Goal: Task Accomplishment & Management: Complete application form

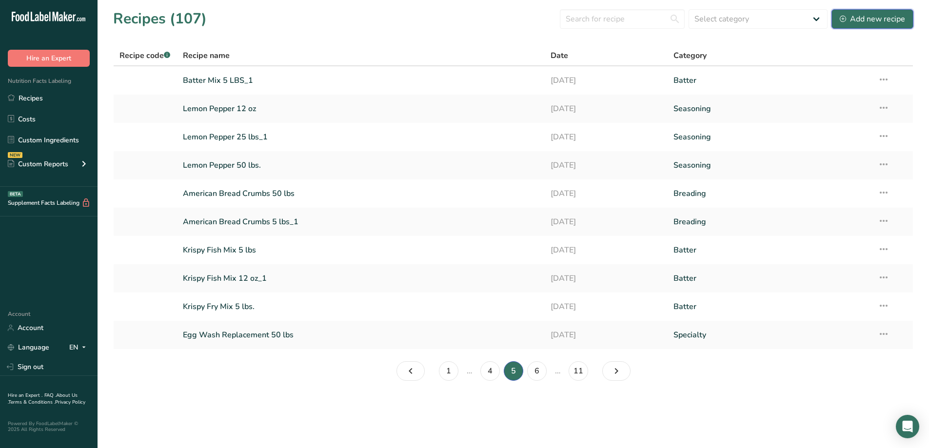
click at [892, 14] on div "Add new recipe" at bounding box center [871, 19] width 65 height 12
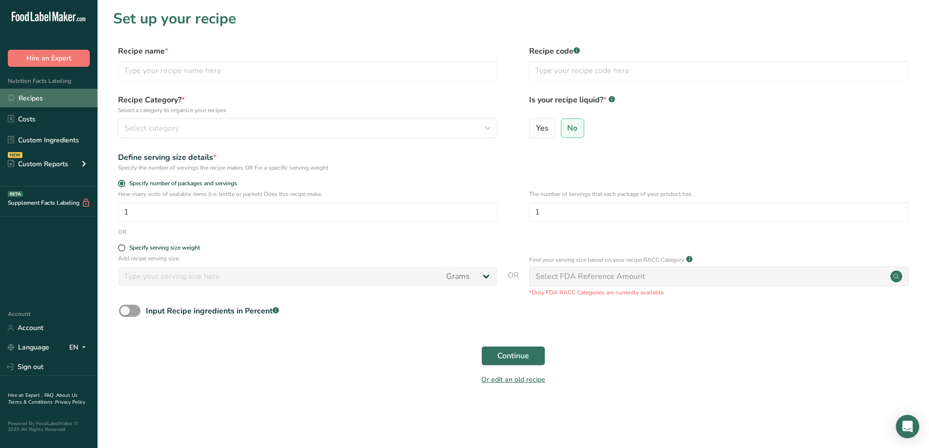
click at [28, 100] on link "Recipes" at bounding box center [48, 98] width 97 height 19
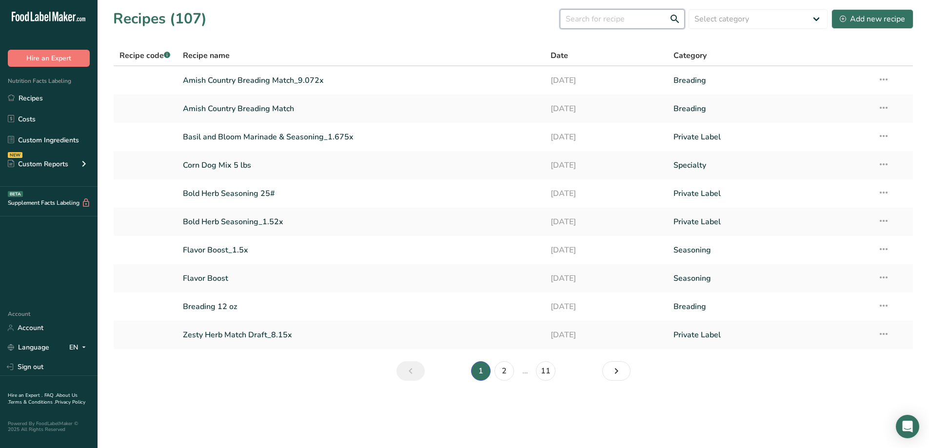
drag, startPoint x: 601, startPoint y: 17, endPoint x: 594, endPoint y: 19, distance: 6.8
click at [600, 17] on input "text" at bounding box center [622, 18] width 125 height 19
type input "jj"
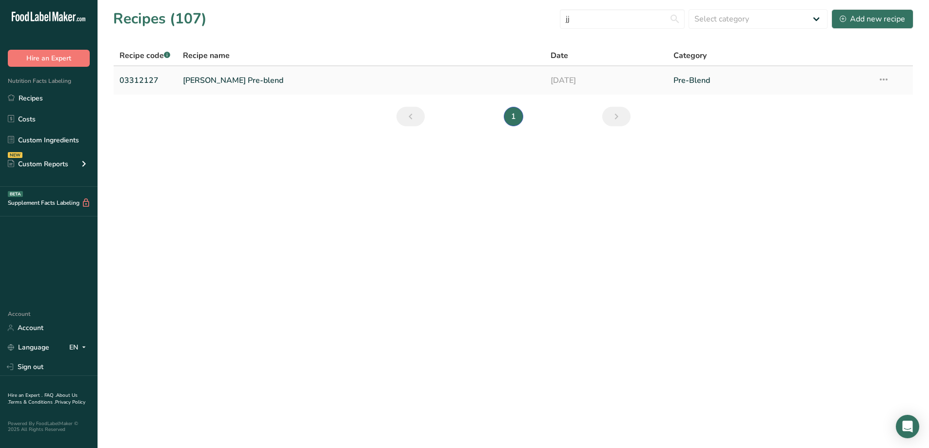
click at [243, 77] on link "[PERSON_NAME] Pre-blend" at bounding box center [361, 80] width 356 height 20
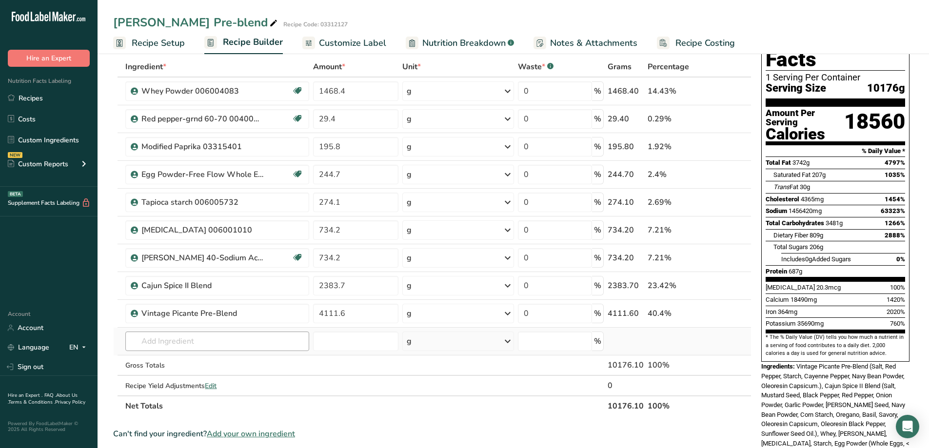
scroll to position [97, 0]
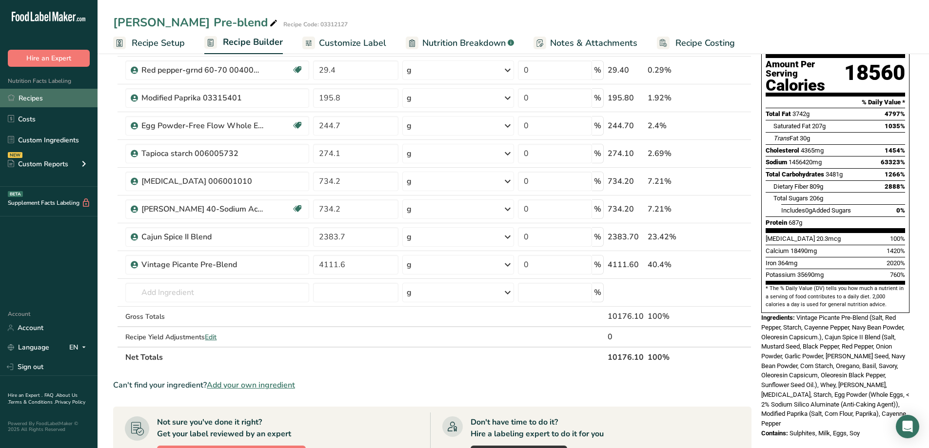
drag, startPoint x: 43, startPoint y: 98, endPoint x: 57, endPoint y: 103, distance: 14.5
click at [43, 97] on link "Recipes" at bounding box center [48, 98] width 97 height 19
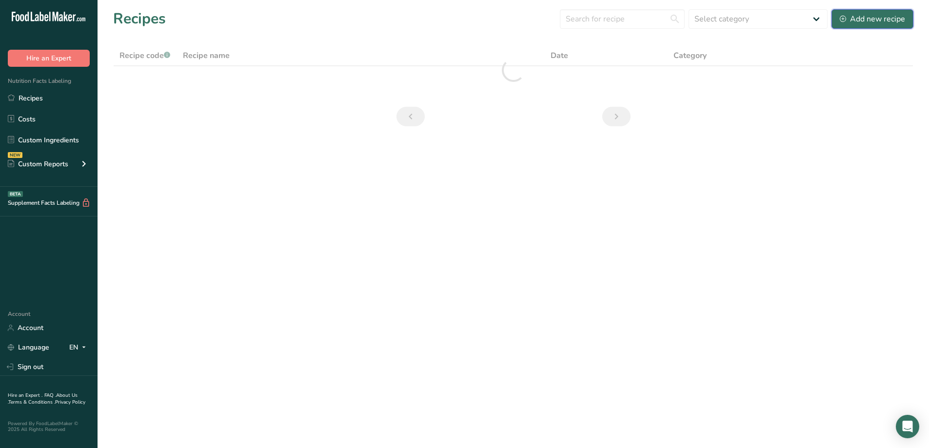
click at [870, 20] on div "Add new recipe" at bounding box center [871, 19] width 65 height 12
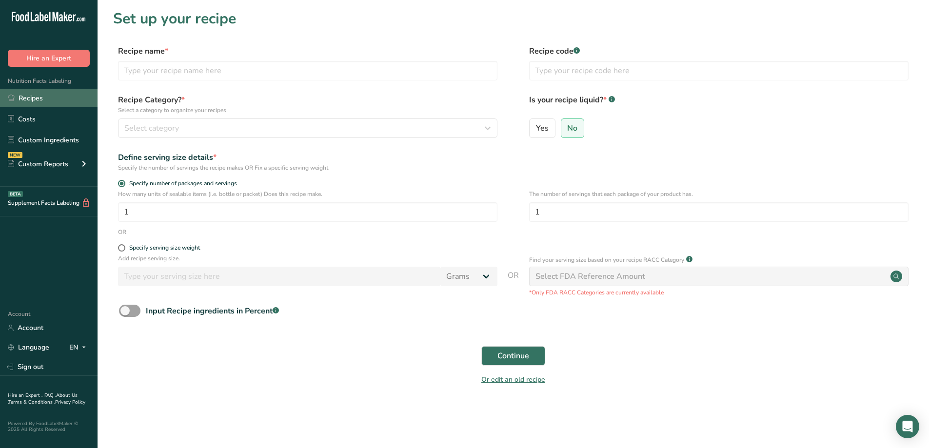
click at [31, 94] on link "Recipes" at bounding box center [48, 98] width 97 height 19
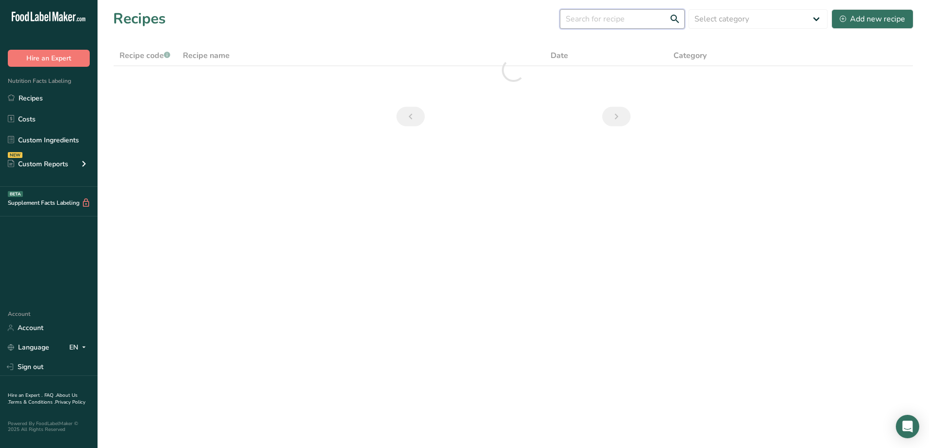
click at [613, 21] on input "text" at bounding box center [622, 18] width 125 height 19
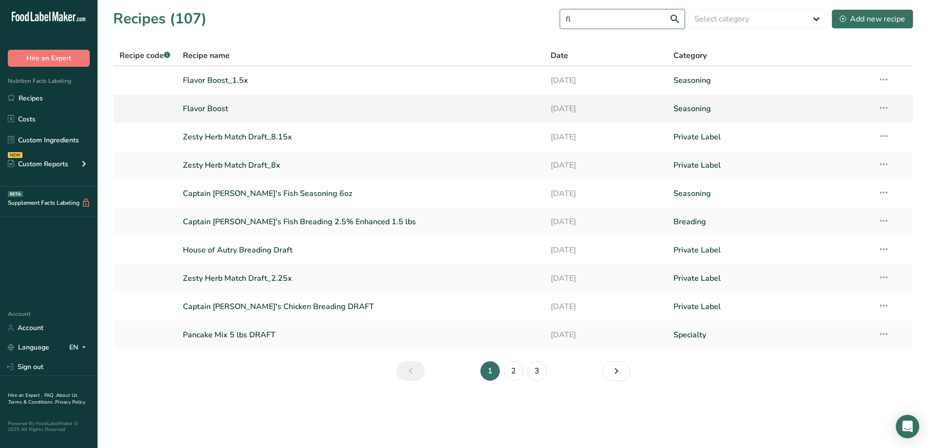
type input "fl"
click at [300, 111] on link "Flavor Boost" at bounding box center [361, 108] width 356 height 20
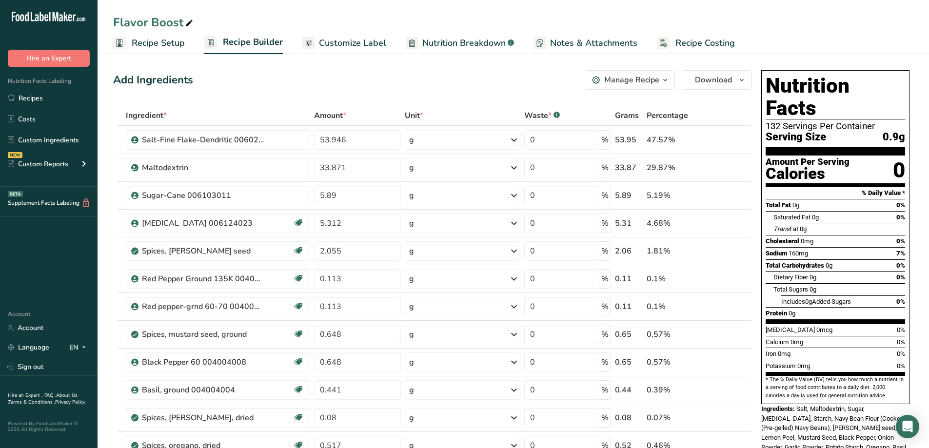
click at [667, 81] on icon "button" at bounding box center [665, 80] width 8 height 12
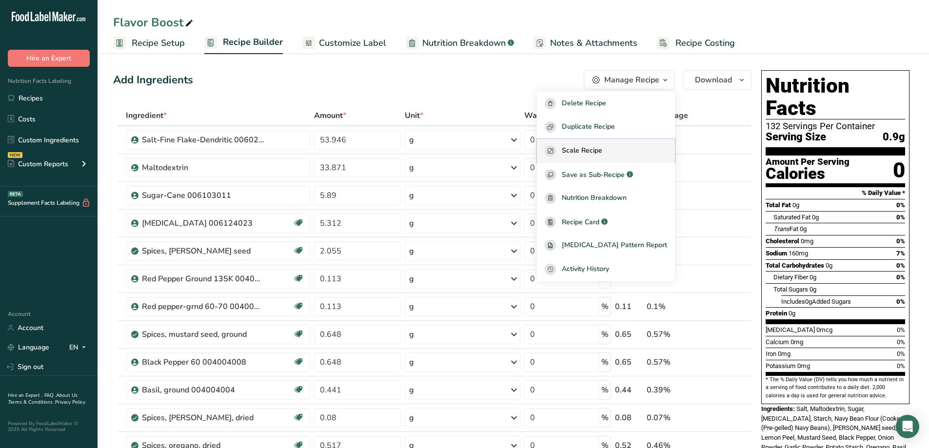
click at [602, 151] on span "Scale Recipe" at bounding box center [582, 150] width 40 height 11
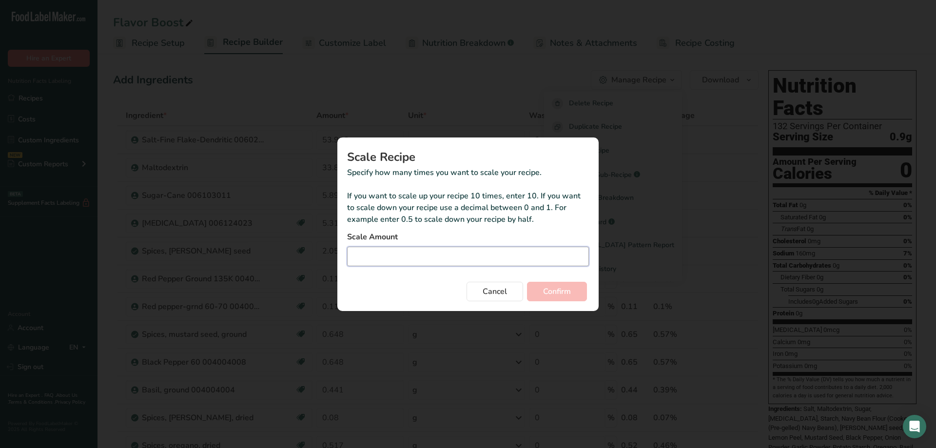
click at [474, 260] on input "Duplicate recipe modal" at bounding box center [468, 256] width 242 height 19
type input "10"
click at [561, 295] on span "Confirm" at bounding box center [557, 292] width 28 height 12
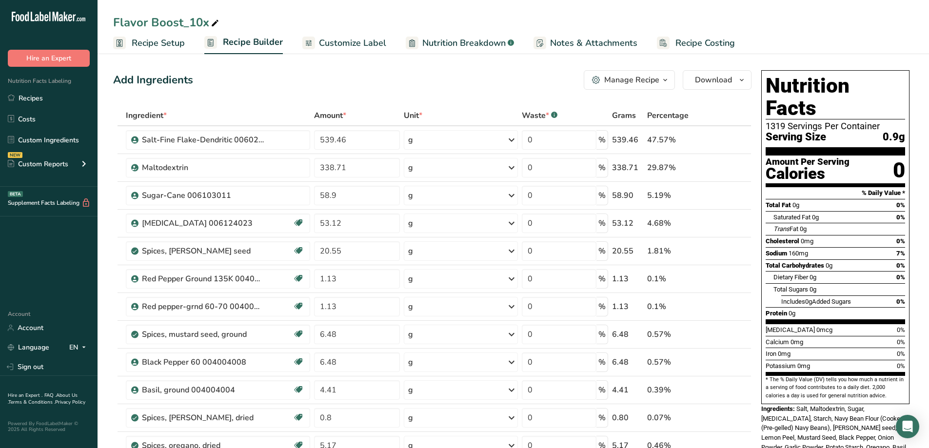
click at [670, 81] on span "button" at bounding box center [665, 80] width 12 height 12
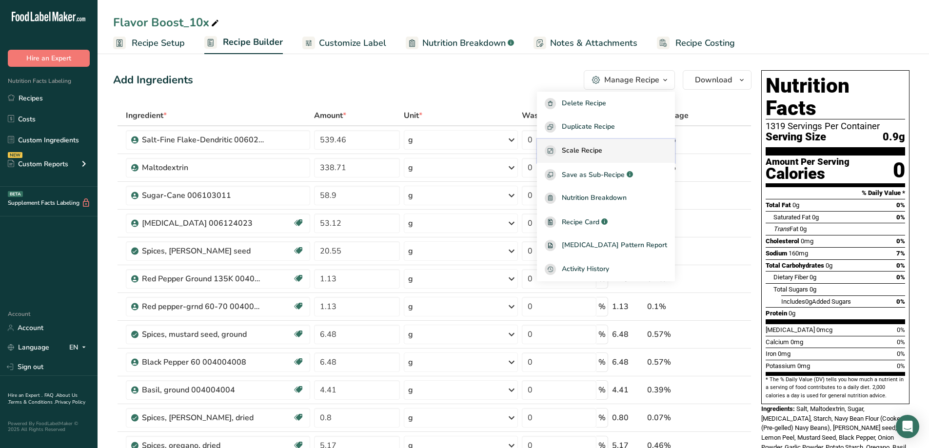
click at [624, 145] on div "Scale Recipe" at bounding box center [606, 150] width 122 height 11
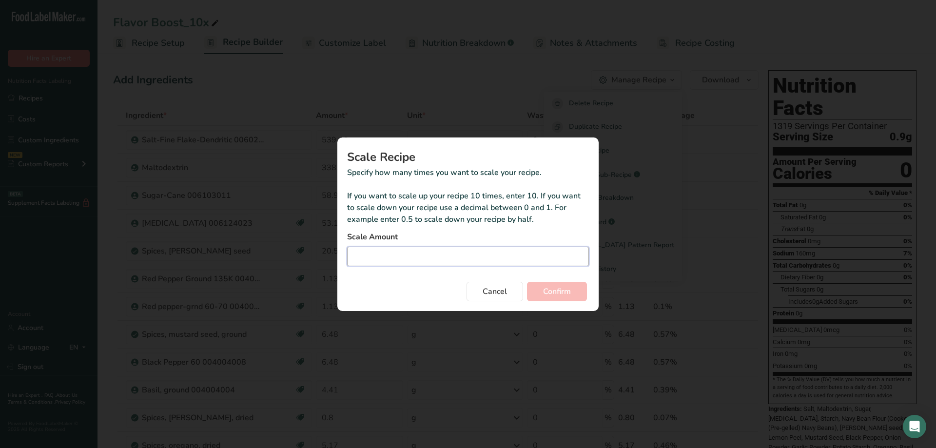
click at [420, 252] on input "Duplicate recipe modal" at bounding box center [468, 256] width 242 height 19
type input "2"
click at [567, 291] on span "Confirm" at bounding box center [557, 292] width 28 height 12
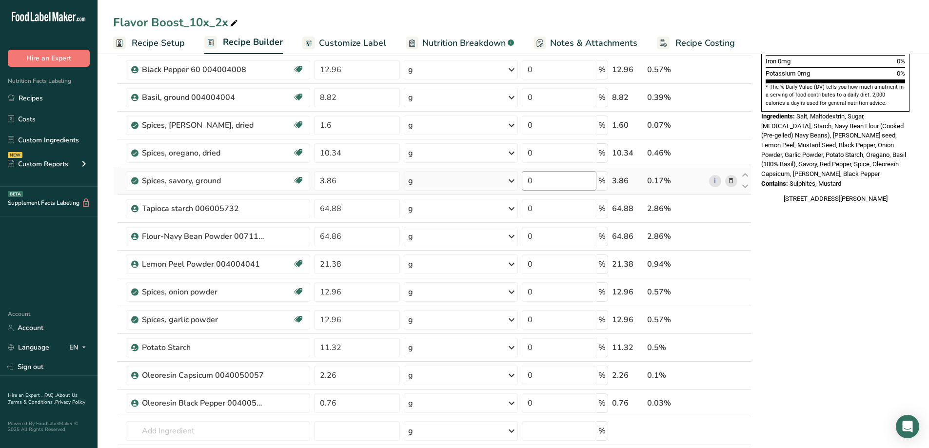
scroll to position [390, 0]
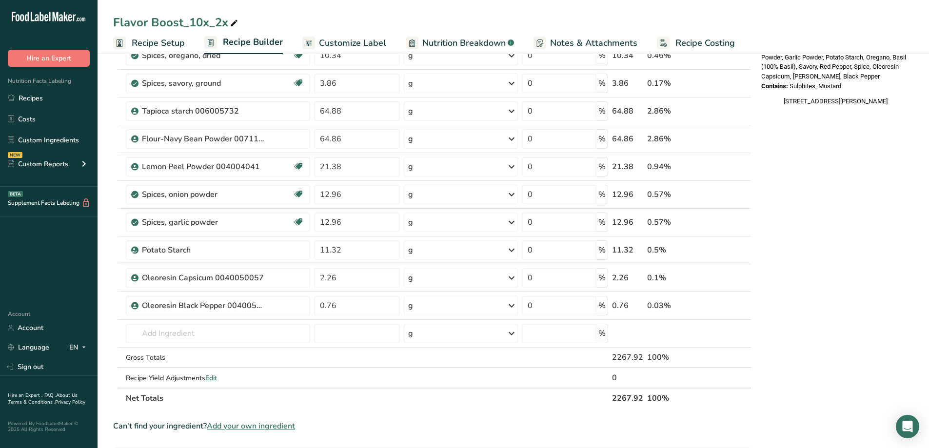
drag, startPoint x: 43, startPoint y: 95, endPoint x: 814, endPoint y: 90, distance: 770.7
click at [43, 94] on link "Recipes" at bounding box center [48, 98] width 97 height 19
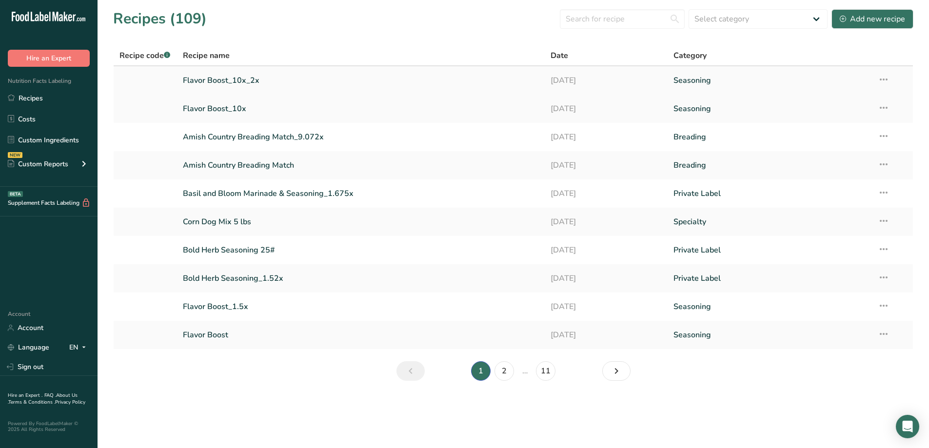
click at [887, 79] on icon at bounding box center [883, 80] width 12 height 18
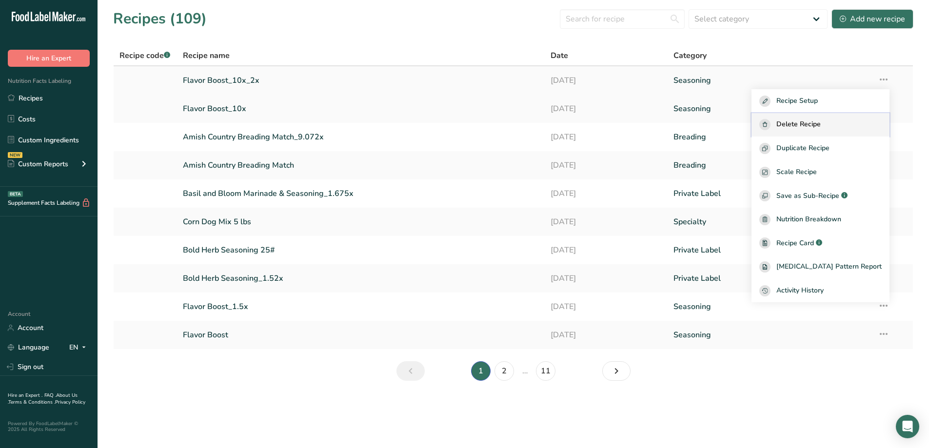
click at [820, 120] on span "Delete Recipe" at bounding box center [798, 124] width 44 height 11
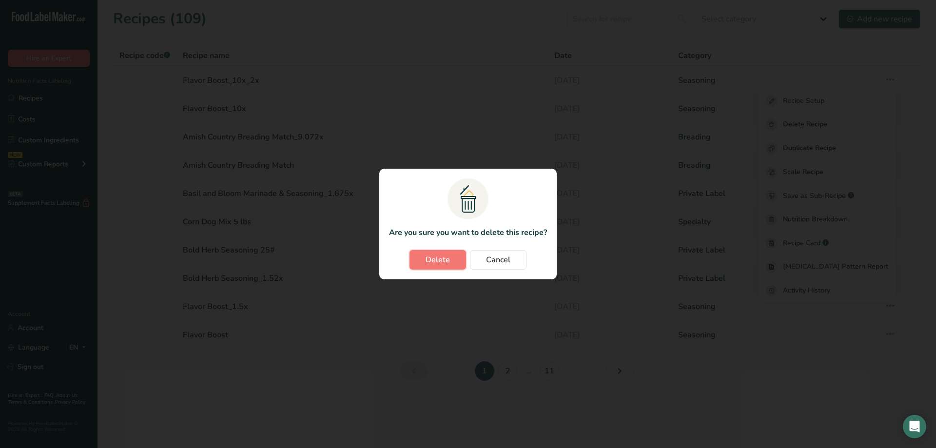
drag, startPoint x: 445, startPoint y: 262, endPoint x: 439, endPoint y: 266, distance: 6.6
click at [444, 262] on span "Delete" at bounding box center [438, 260] width 24 height 12
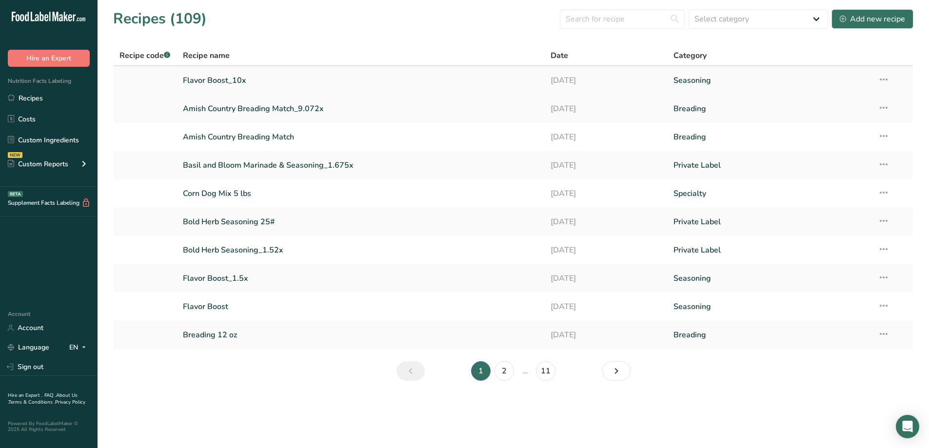
click at [240, 82] on link "Flavor Boost_10x" at bounding box center [361, 80] width 356 height 20
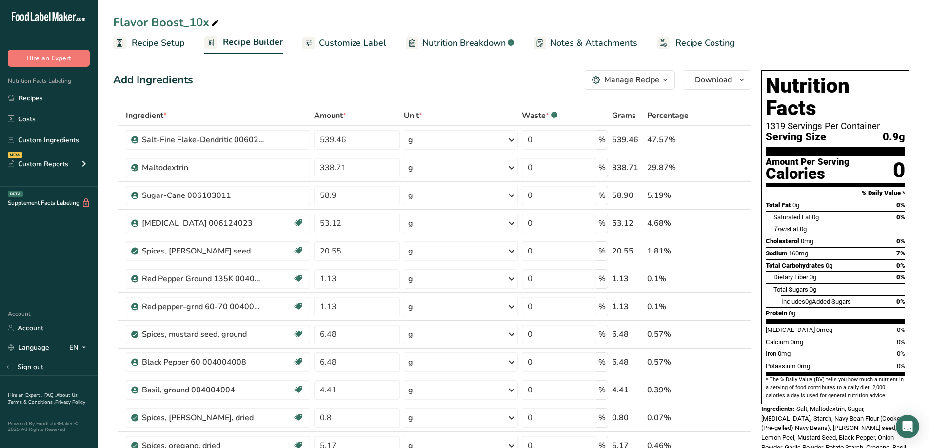
click at [666, 82] on icon "button" at bounding box center [665, 80] width 8 height 12
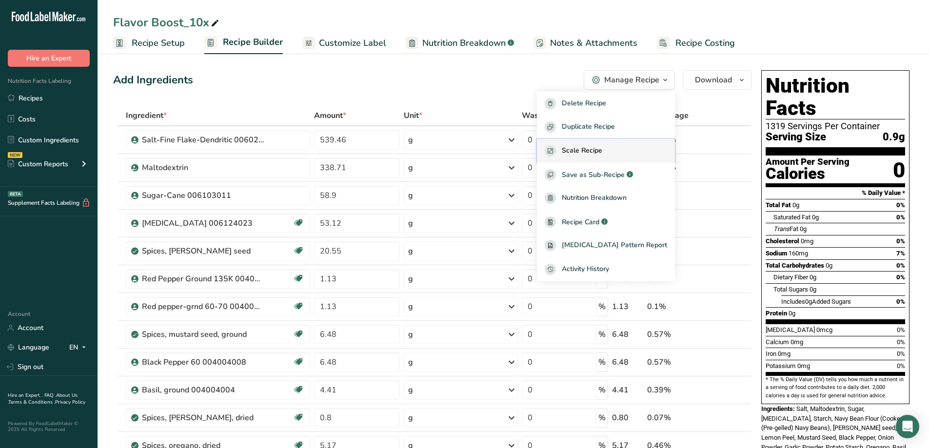
click at [622, 144] on button "Scale Recipe" at bounding box center [606, 151] width 138 height 24
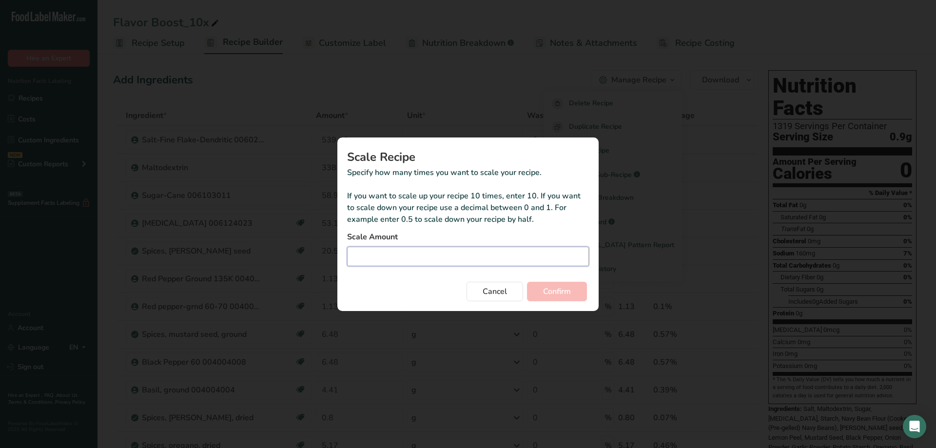
click at [454, 261] on input "Duplicate recipe modal" at bounding box center [468, 256] width 242 height 19
type input "2.1"
click at [559, 295] on span "Confirm" at bounding box center [557, 292] width 28 height 12
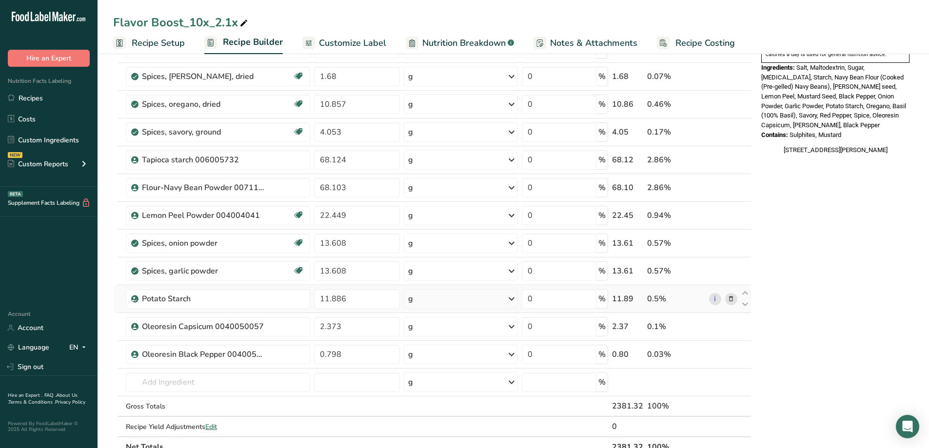
scroll to position [390, 0]
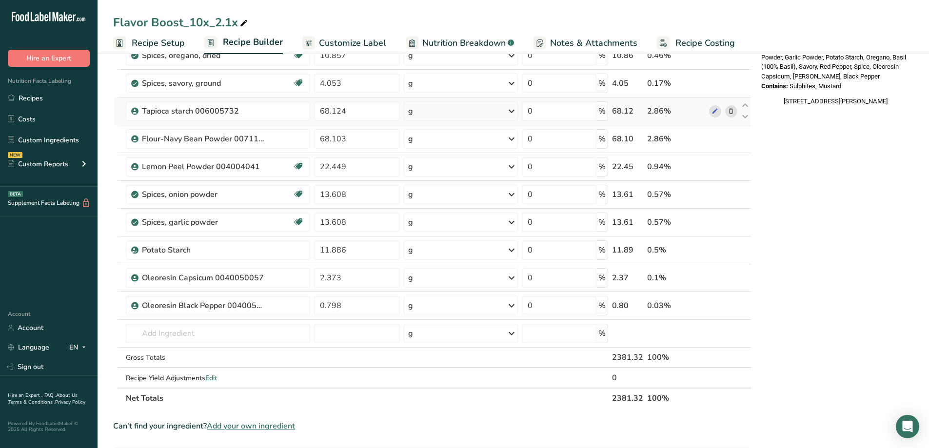
drag, startPoint x: 31, startPoint y: 93, endPoint x: 475, endPoint y: 124, distance: 444.7
click at [31, 93] on link "Recipes" at bounding box center [48, 98] width 97 height 19
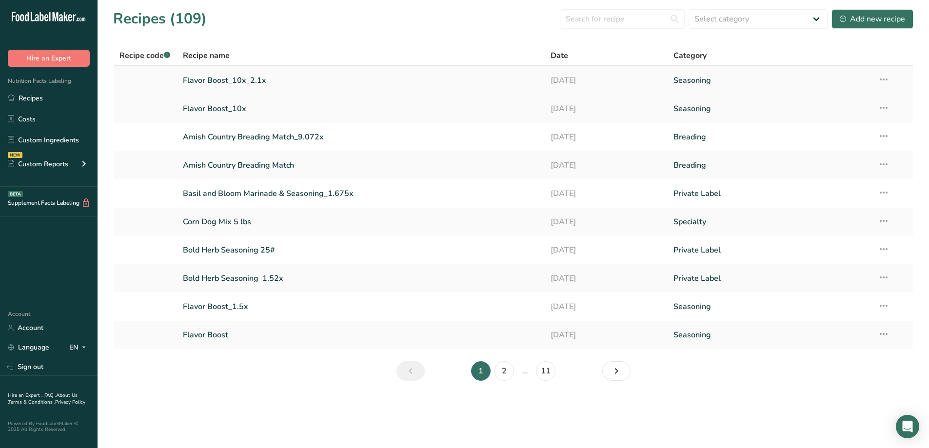
click at [887, 80] on icon at bounding box center [883, 80] width 12 height 18
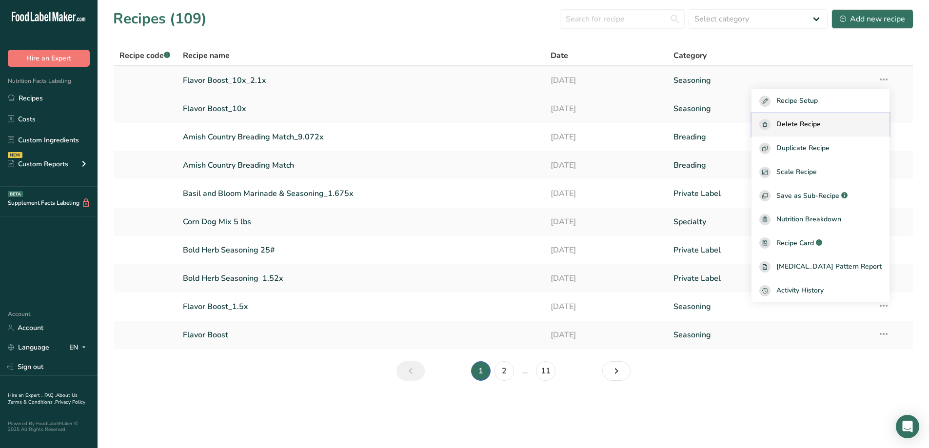
click at [820, 120] on span "Delete Recipe" at bounding box center [798, 124] width 44 height 11
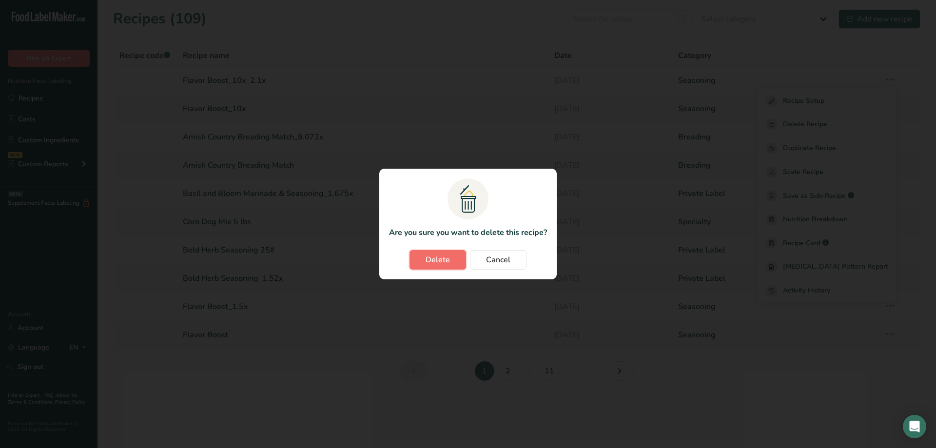
click at [425, 260] on button "Delete" at bounding box center [437, 259] width 57 height 19
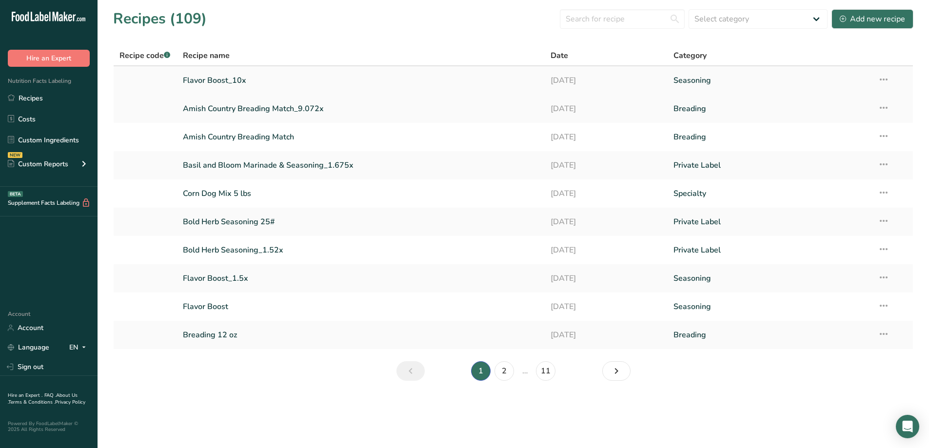
click at [238, 84] on link "Flavor Boost_10x" at bounding box center [361, 80] width 356 height 20
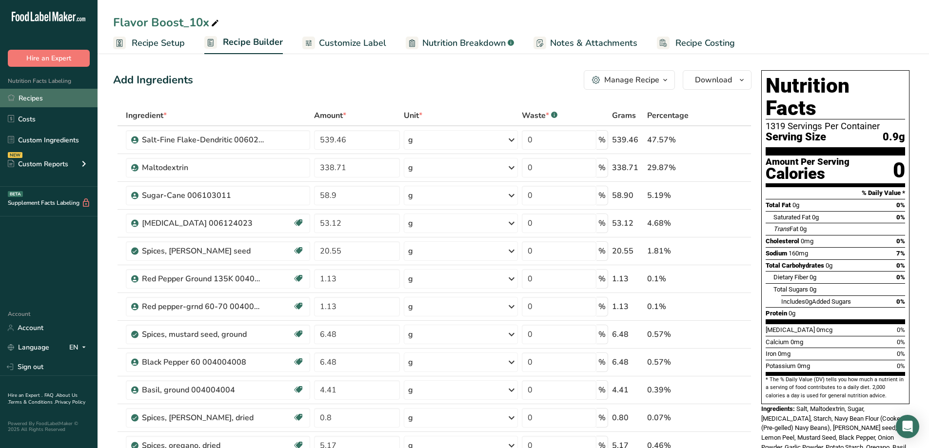
click at [35, 102] on link "Recipes" at bounding box center [48, 98] width 97 height 19
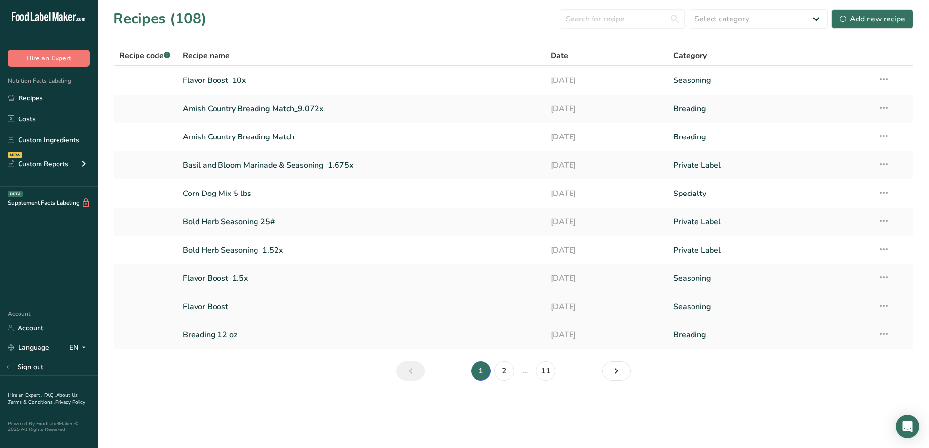
click at [403, 302] on link "Flavor Boost" at bounding box center [361, 306] width 356 height 20
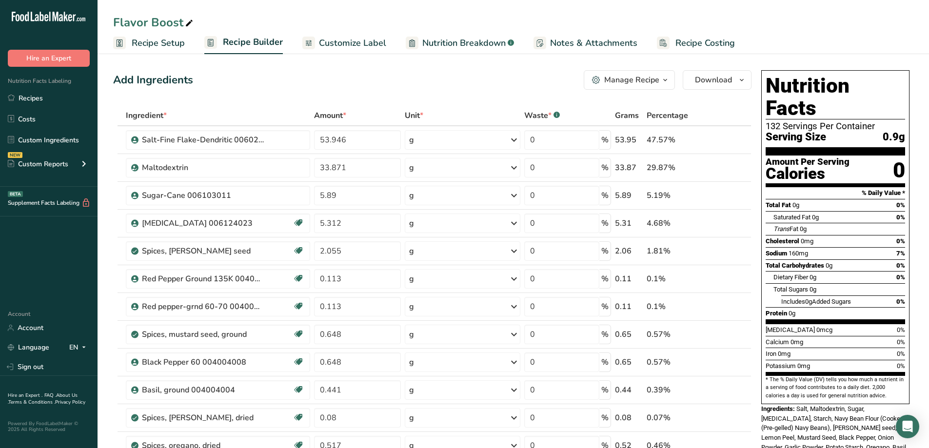
click at [663, 78] on icon "button" at bounding box center [665, 80] width 8 height 12
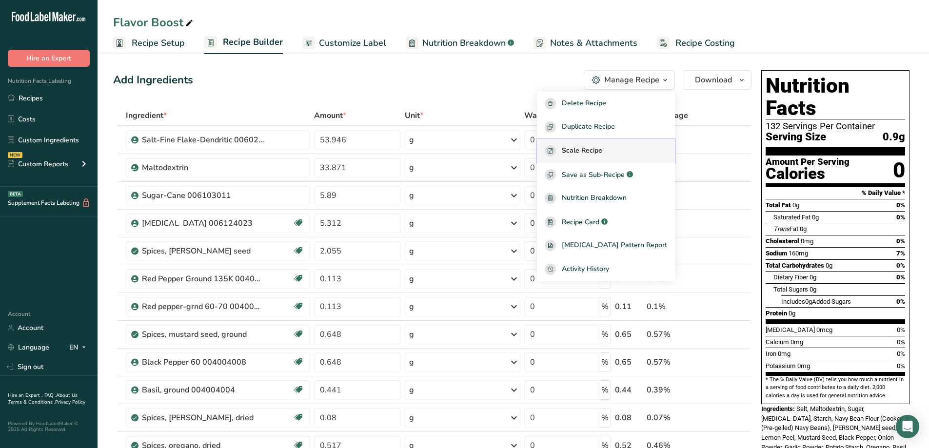
click at [602, 146] on span "Scale Recipe" at bounding box center [582, 150] width 40 height 11
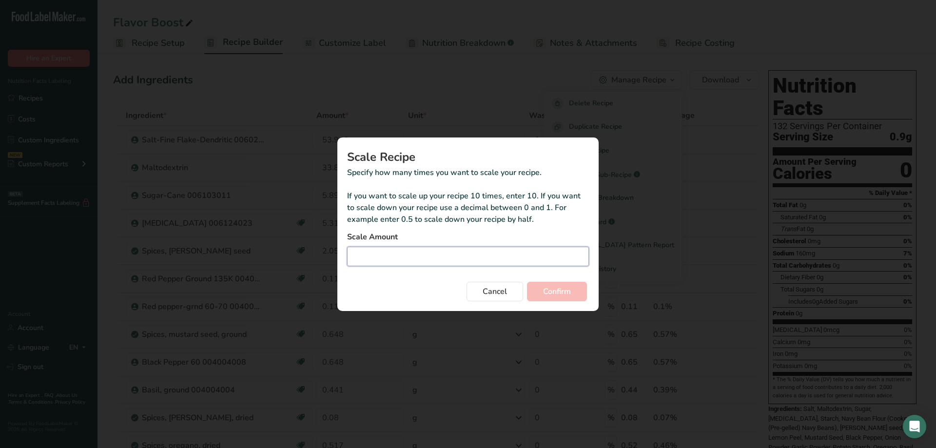
click at [417, 255] on input "Duplicate recipe modal" at bounding box center [468, 256] width 242 height 19
type input "20"
click at [551, 294] on span "Confirm" at bounding box center [557, 292] width 28 height 12
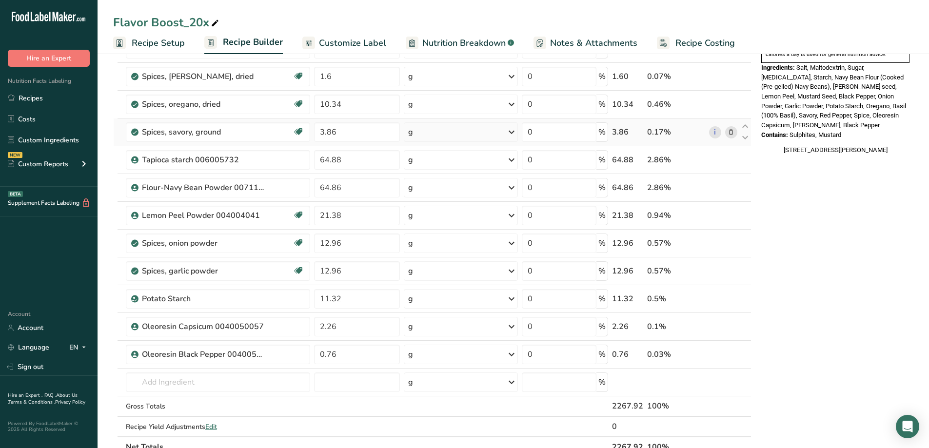
scroll to position [390, 0]
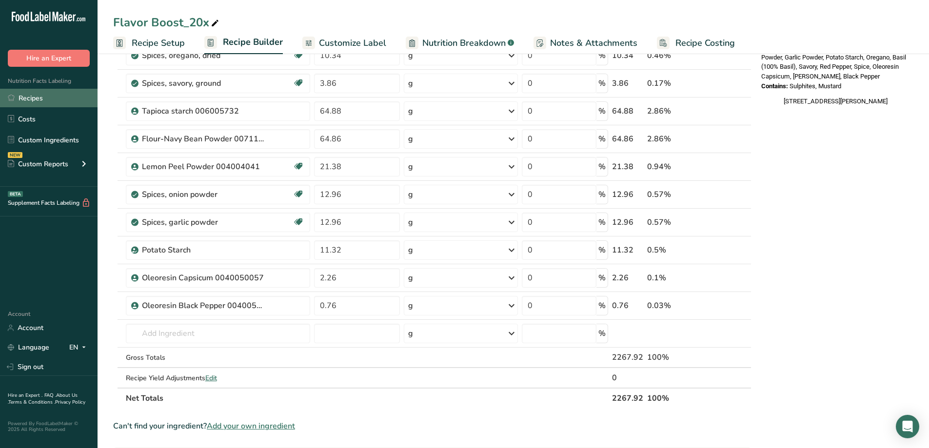
click at [32, 102] on link "Recipes" at bounding box center [48, 98] width 97 height 19
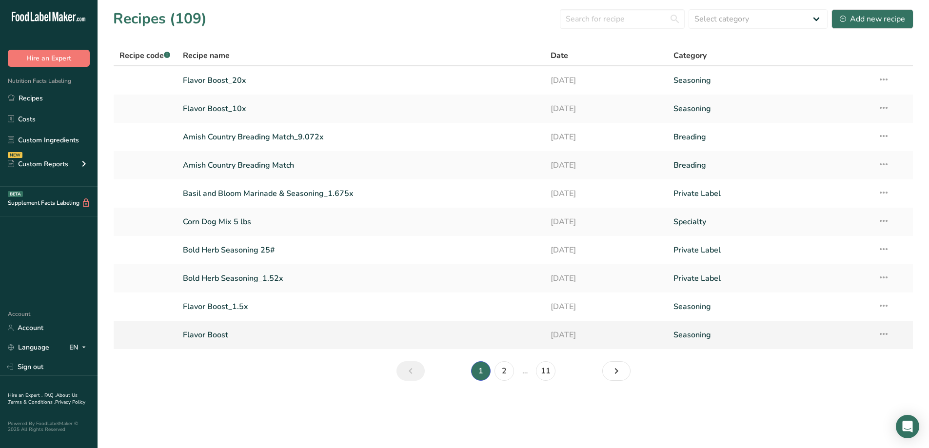
click at [286, 330] on link "Flavor Boost" at bounding box center [361, 335] width 356 height 20
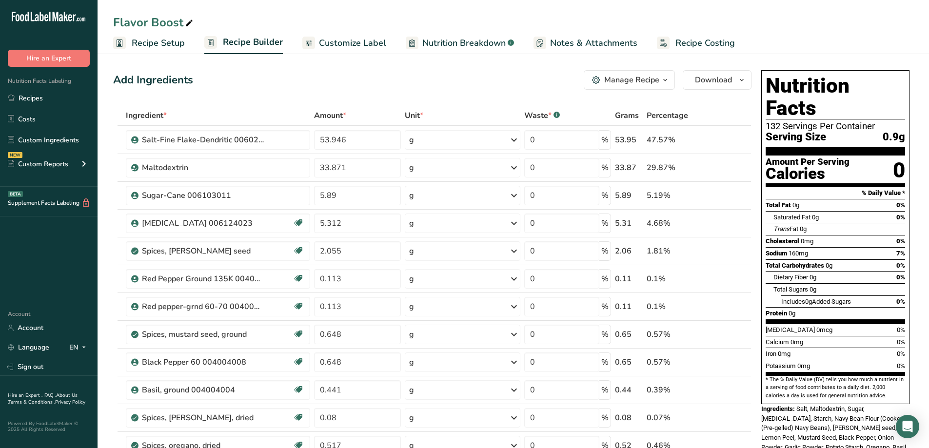
click at [665, 84] on icon "button" at bounding box center [665, 80] width 8 height 12
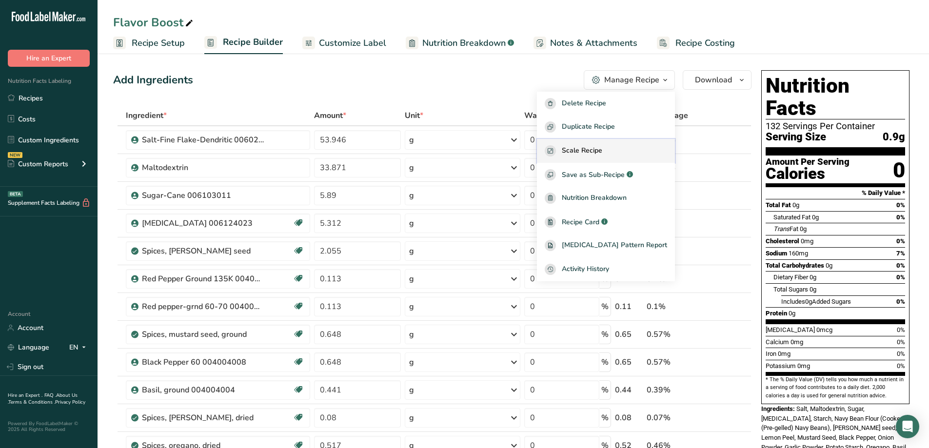
click at [637, 154] on div "Scale Recipe" at bounding box center [606, 150] width 122 height 11
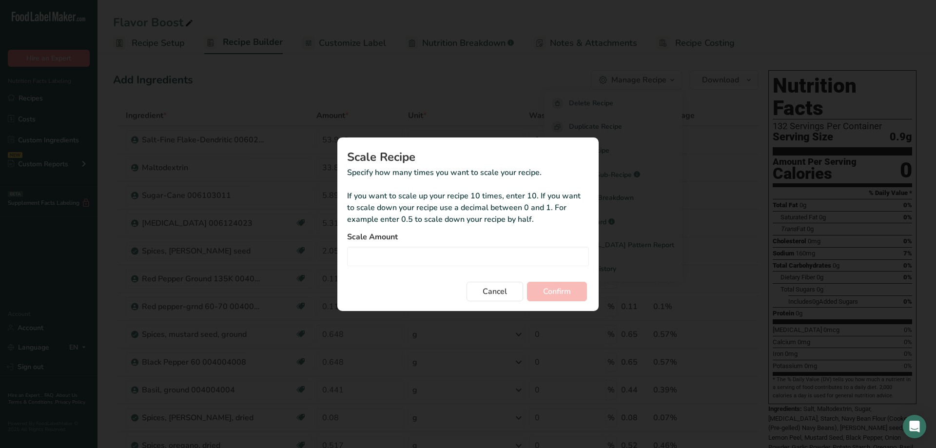
click at [490, 266] on form "Scale Amount Cancel Confirm" at bounding box center [468, 266] width 242 height 70
click at [486, 260] on input "Duplicate recipe modal" at bounding box center [468, 256] width 242 height 19
type input "5"
type input "20.01"
click at [551, 288] on span "Confirm" at bounding box center [557, 292] width 28 height 12
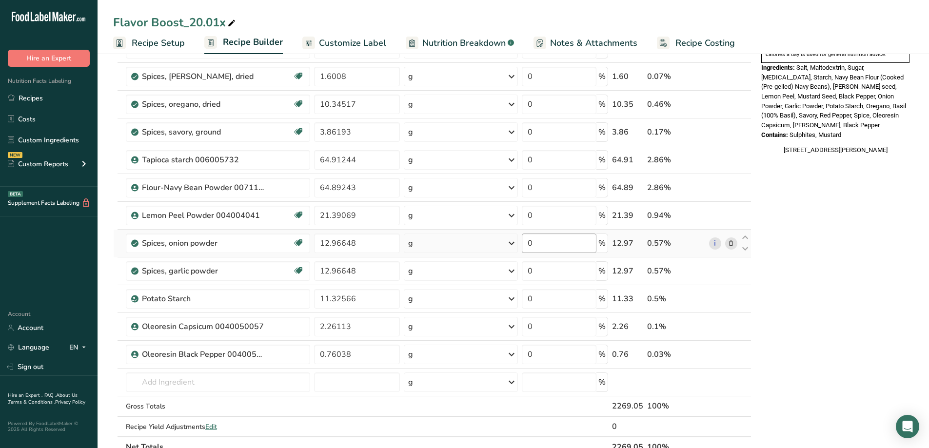
scroll to position [390, 0]
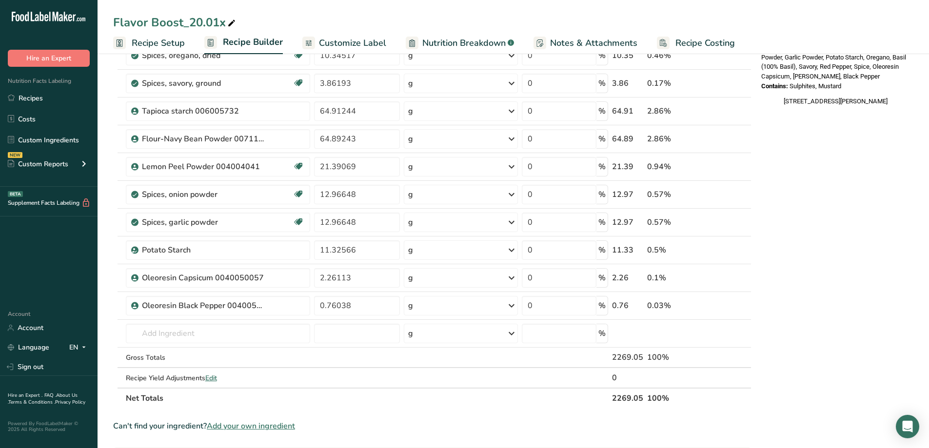
click at [136, 39] on span "Recipe Setup" at bounding box center [158, 43] width 53 height 13
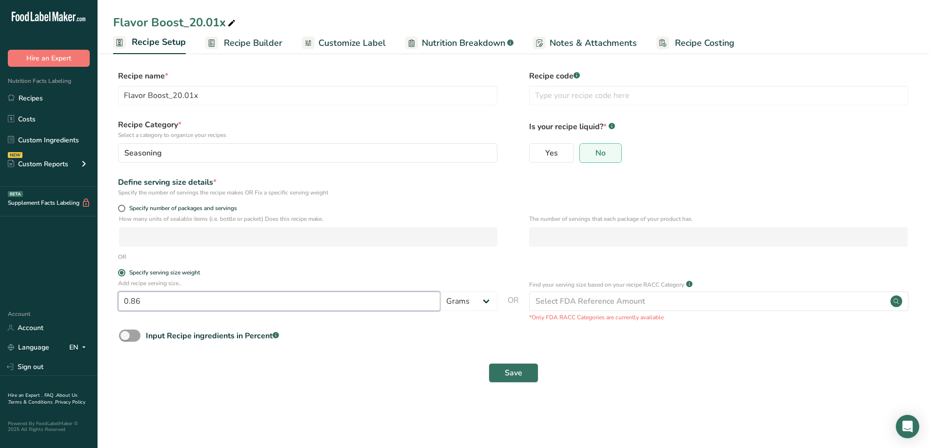
drag, startPoint x: 149, startPoint y: 305, endPoint x: 92, endPoint y: 308, distance: 57.6
click at [92, 308] on div ".a-20{fill:#fff;} Hire an Expert Nutrition Facts Labeling Recipes Costs Custom …" at bounding box center [464, 224] width 929 height 448
type input "1"
click at [498, 374] on button "Save" at bounding box center [513, 372] width 50 height 19
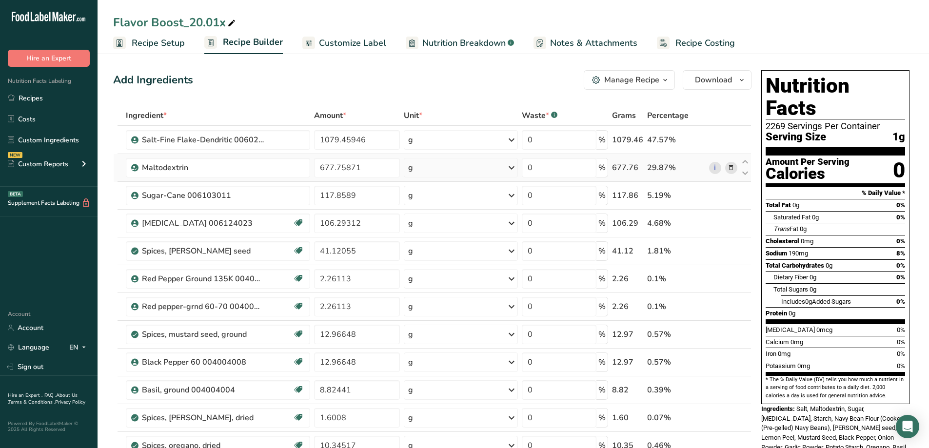
drag, startPoint x: 350, startPoint y: 43, endPoint x: 331, endPoint y: 177, distance: 135.9
click at [350, 42] on span "Customize Label" at bounding box center [352, 43] width 67 height 13
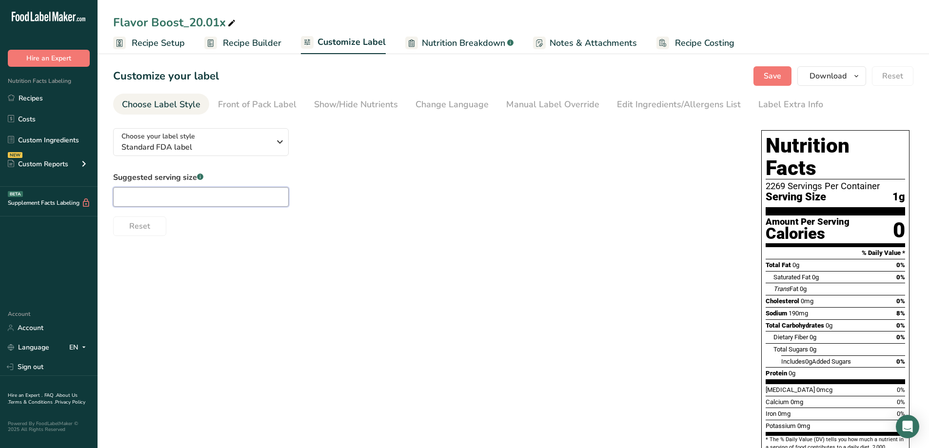
click at [153, 194] on input "text" at bounding box center [200, 196] width 175 height 19
type input "1/4 tsp"
click at [460, 252] on div "Choose your label style Standard FDA label USA (FDA) Standard FDA label Tabular…" at bounding box center [513, 343] width 800 height 446
click at [246, 44] on span "Recipe Builder" at bounding box center [252, 43] width 58 height 13
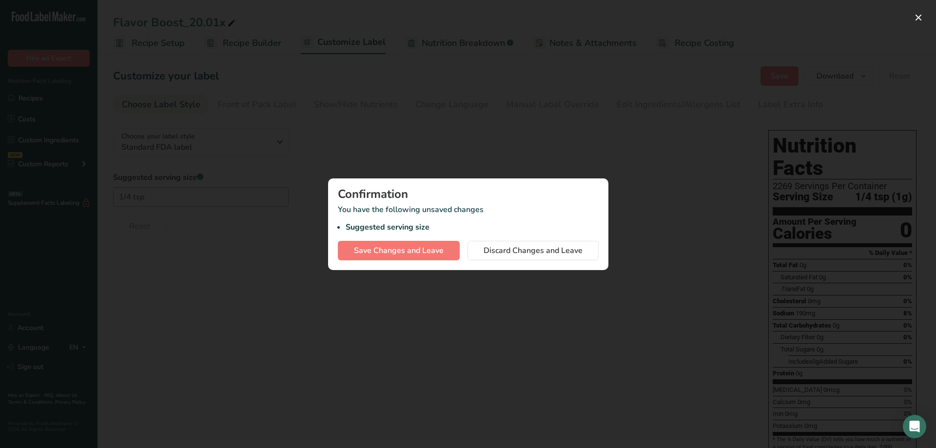
click at [604, 300] on div at bounding box center [468, 224] width 936 height 448
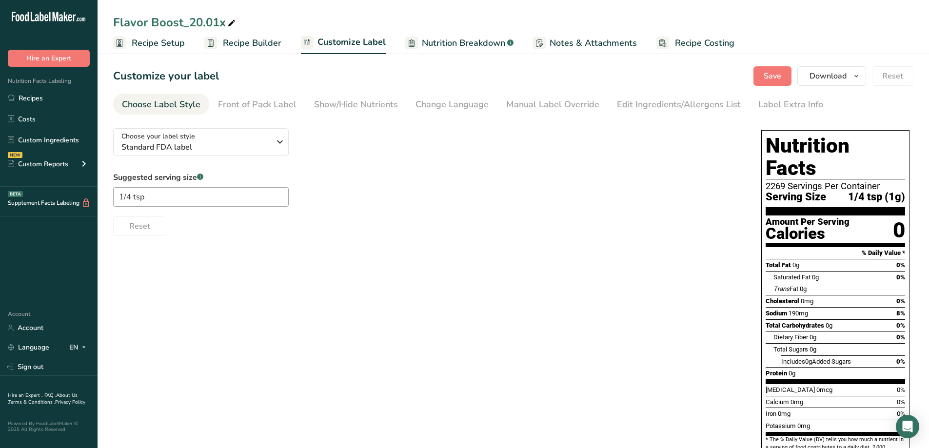
click at [179, 43] on span "Recipe Setup" at bounding box center [158, 43] width 53 height 13
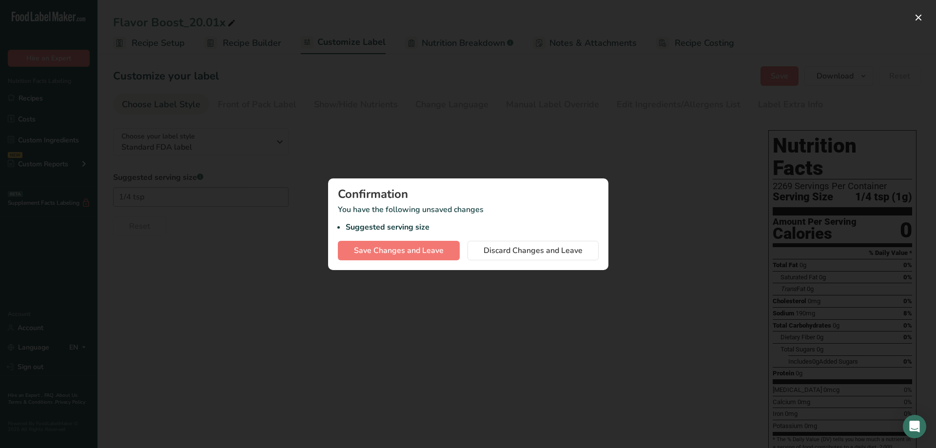
click at [504, 171] on div at bounding box center [468, 224] width 936 height 448
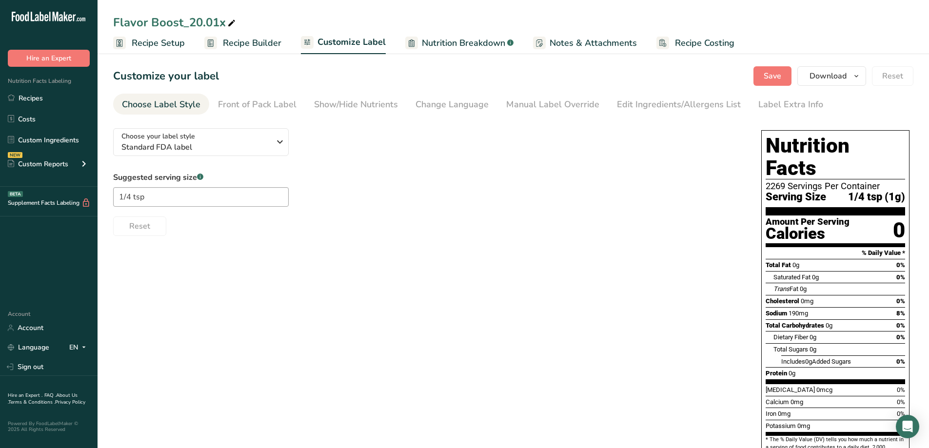
click at [242, 47] on span "Recipe Builder" at bounding box center [252, 43] width 58 height 13
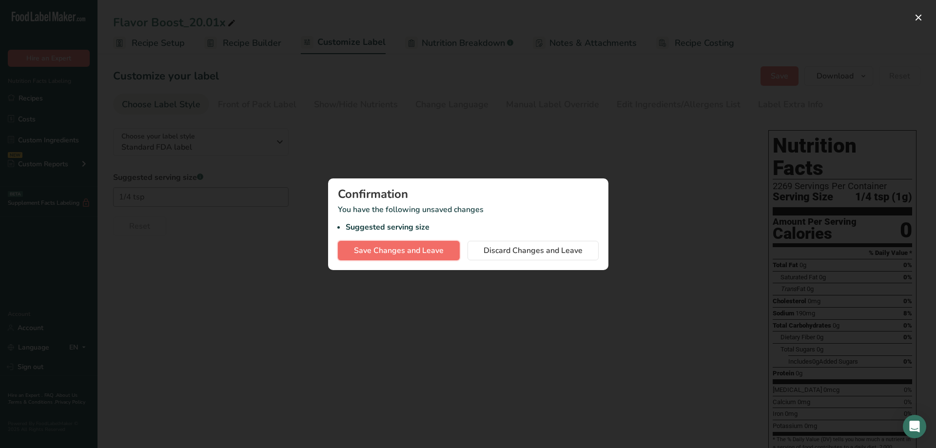
click at [429, 251] on span "Save Changes and Leave" at bounding box center [399, 251] width 90 height 12
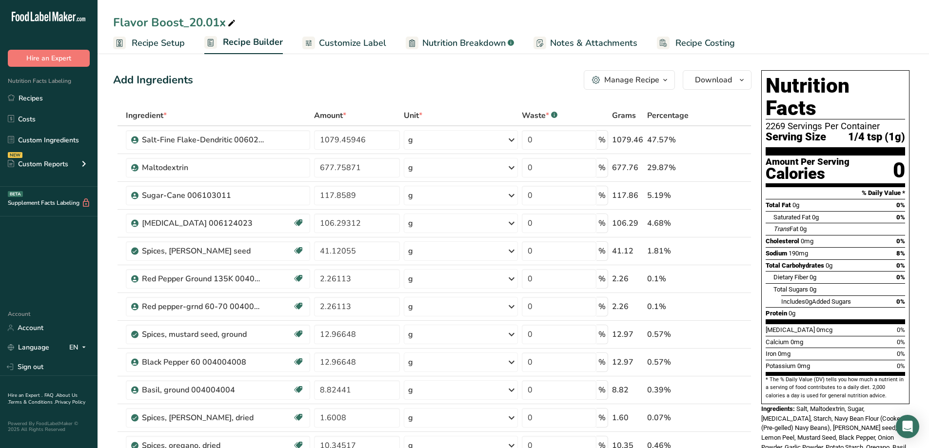
click at [352, 46] on span "Customize Label" at bounding box center [352, 43] width 67 height 13
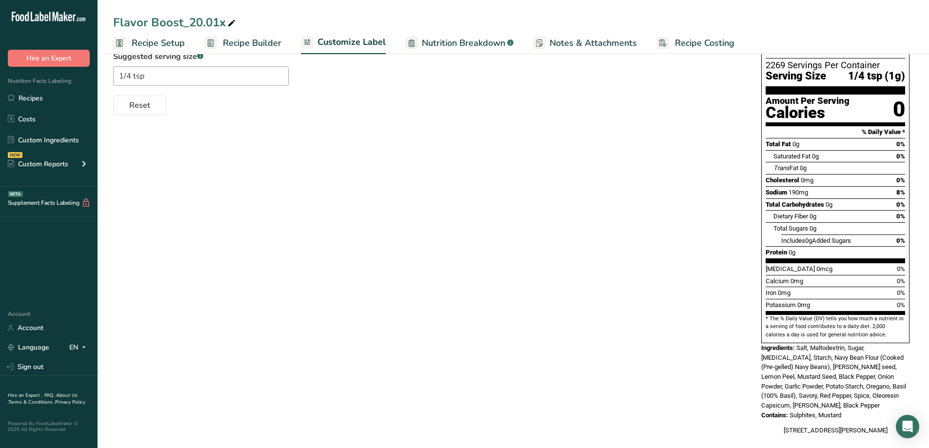
scroll to position [23, 0]
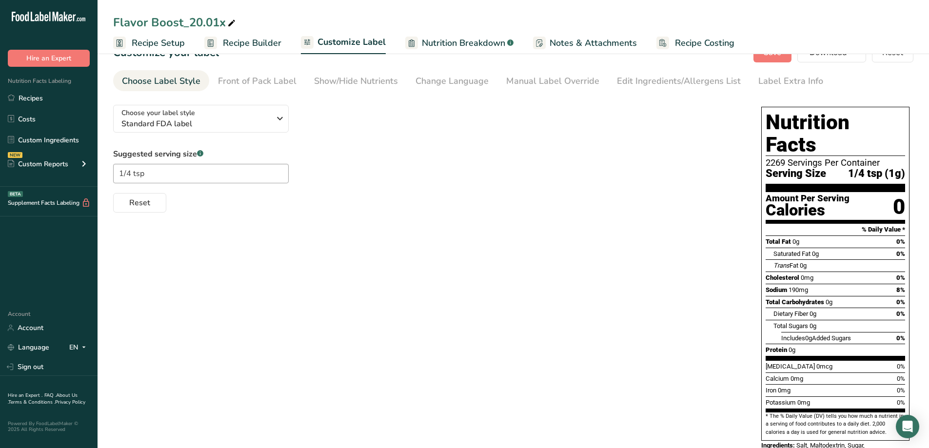
click at [229, 25] on icon at bounding box center [231, 24] width 9 height 14
drag, startPoint x: 220, startPoint y: 26, endPoint x: 190, endPoint y: 28, distance: 30.7
click at [190, 28] on input "Flavor Boost_20.01x" at bounding box center [513, 23] width 800 height 18
type input "Flavor Boost_5#"
click at [623, 286] on div "Choose your label style Standard FDA label USA (FDA) Standard FDA label Tabular…" at bounding box center [513, 320] width 800 height 446
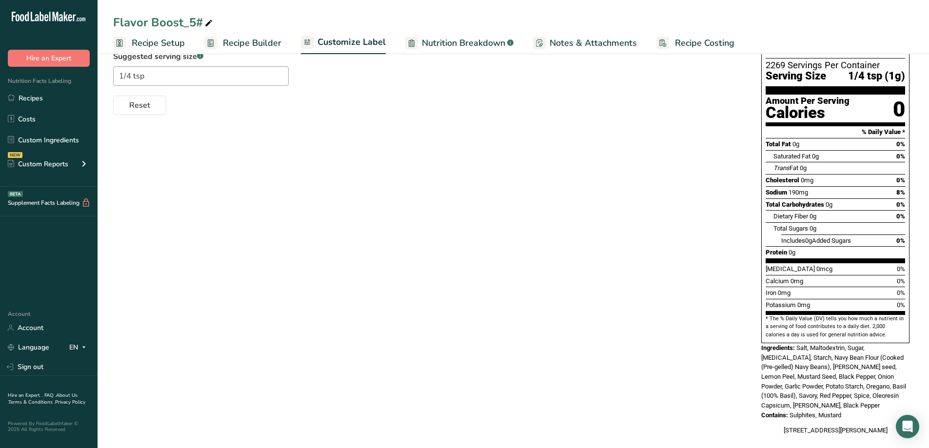
scroll to position [0, 0]
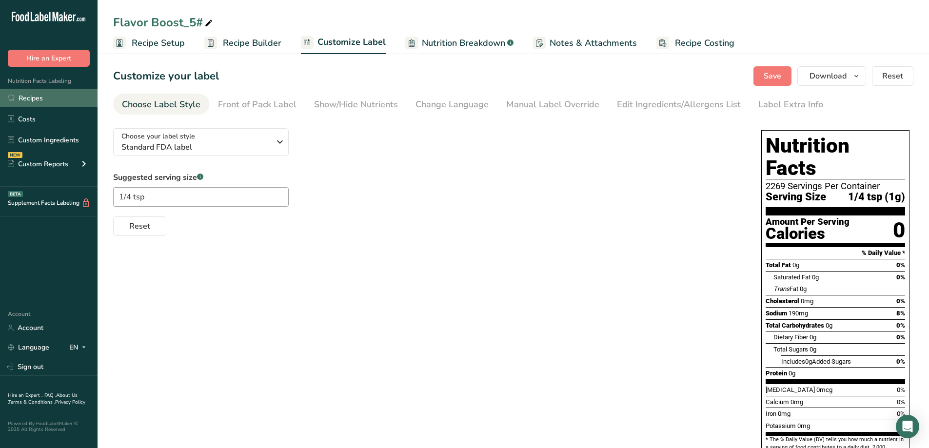
click at [45, 94] on link "Recipes" at bounding box center [48, 98] width 97 height 19
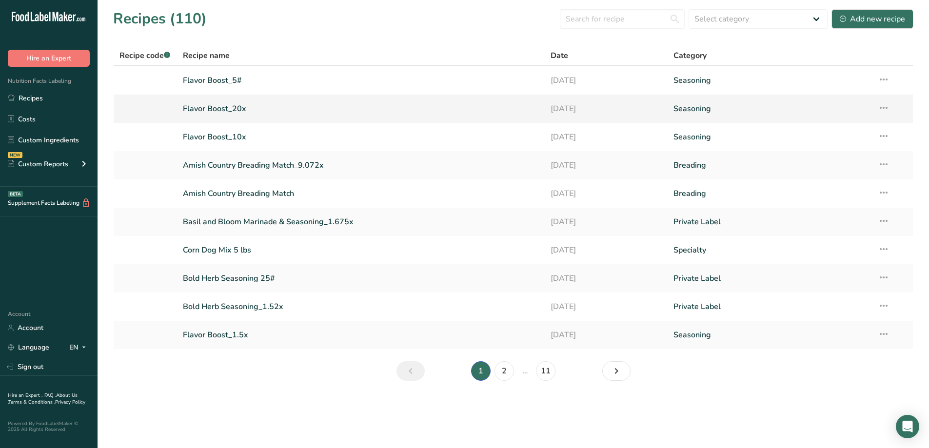
click at [885, 109] on icon at bounding box center [883, 108] width 12 height 18
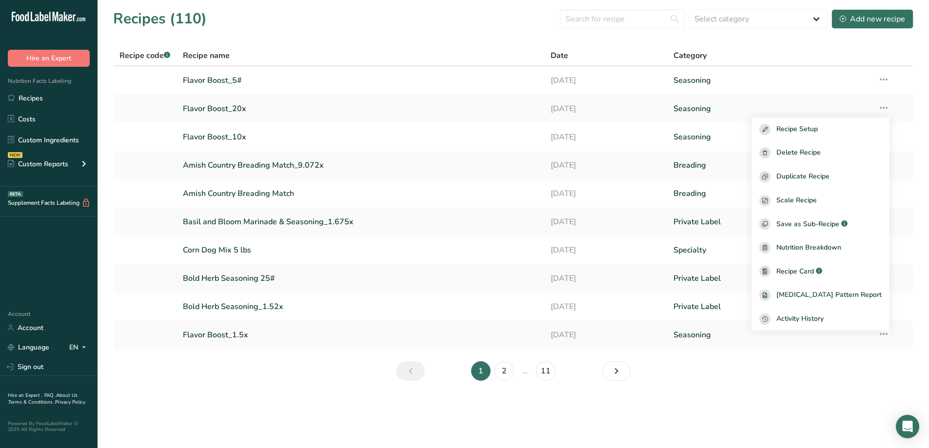
click at [770, 48] on th "Category" at bounding box center [769, 56] width 204 height 20
click at [801, 56] on div "Category" at bounding box center [769, 56] width 193 height 12
click at [802, 55] on div "Category" at bounding box center [769, 56] width 193 height 12
click at [820, 154] on span "Delete Recipe" at bounding box center [798, 152] width 44 height 11
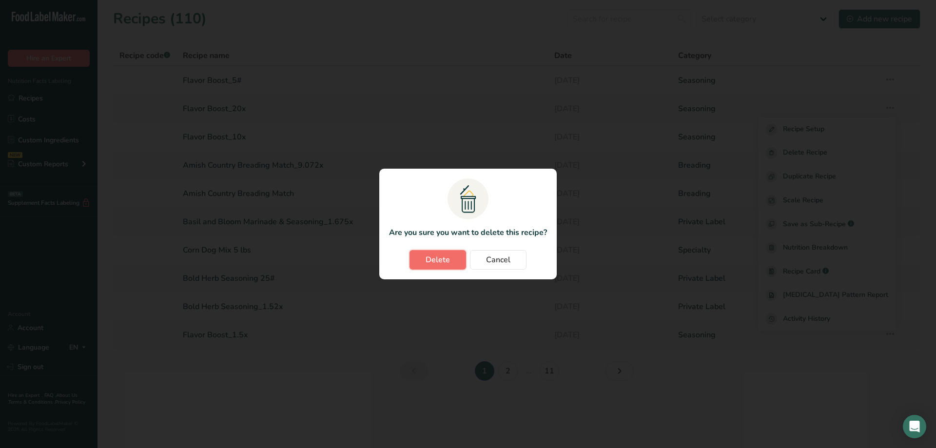
click at [456, 252] on button "Delete" at bounding box center [437, 259] width 57 height 19
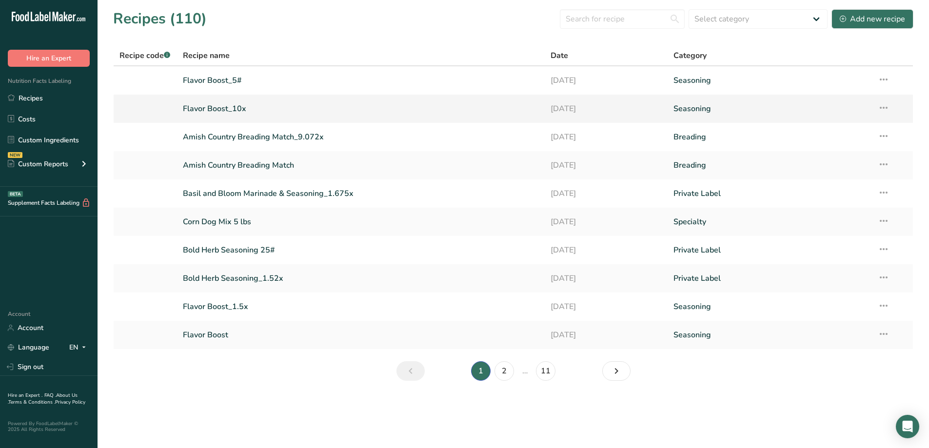
click at [884, 108] on icon at bounding box center [883, 108] width 12 height 18
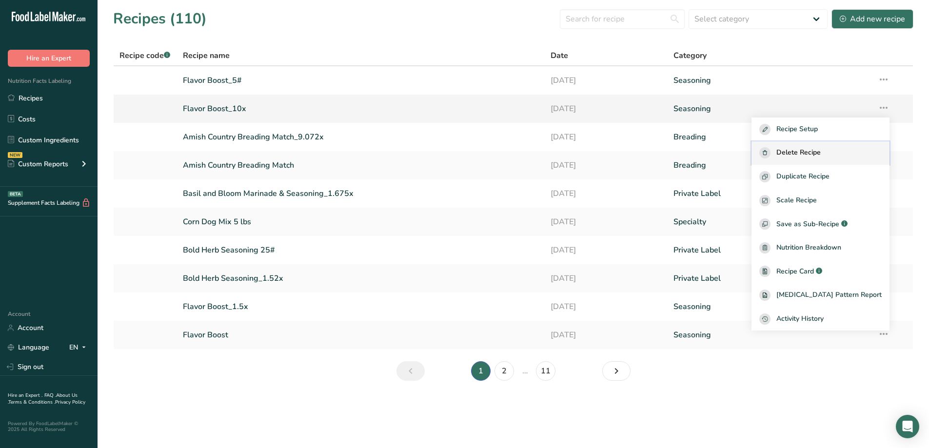
click at [820, 150] on span "Delete Recipe" at bounding box center [798, 152] width 44 height 11
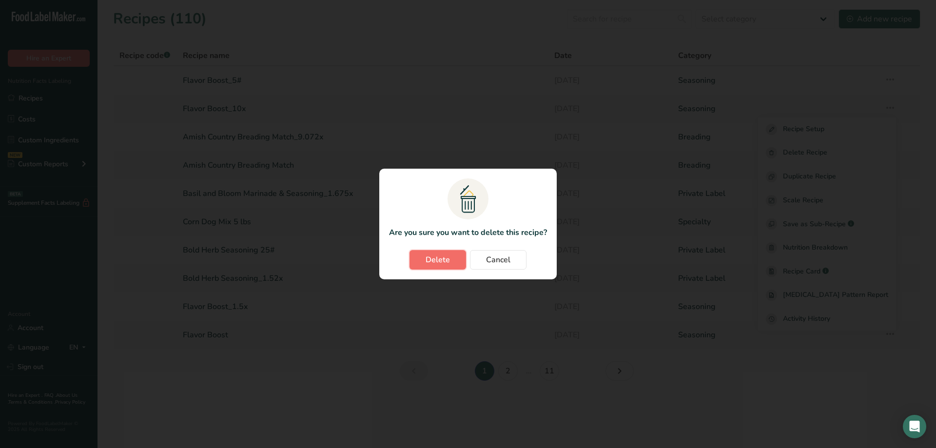
click at [438, 251] on button "Delete" at bounding box center [437, 259] width 57 height 19
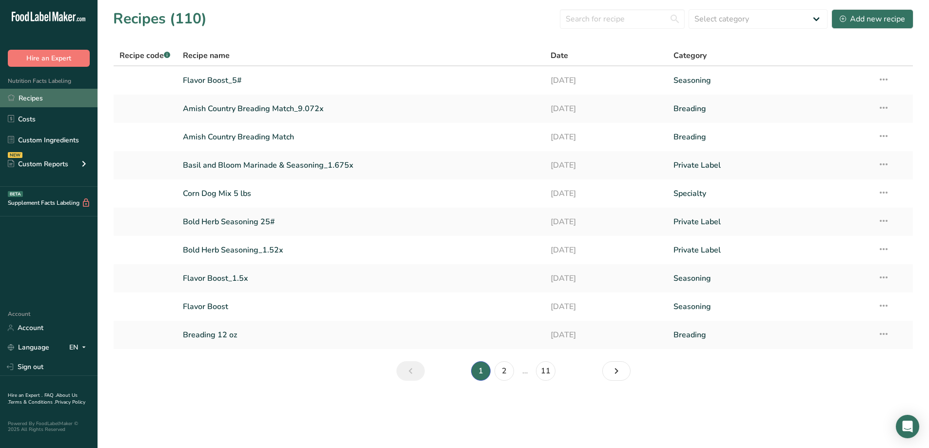
click at [38, 97] on link "Recipes" at bounding box center [48, 98] width 97 height 19
click at [226, 77] on link "Flavor Boost_5#" at bounding box center [361, 80] width 356 height 20
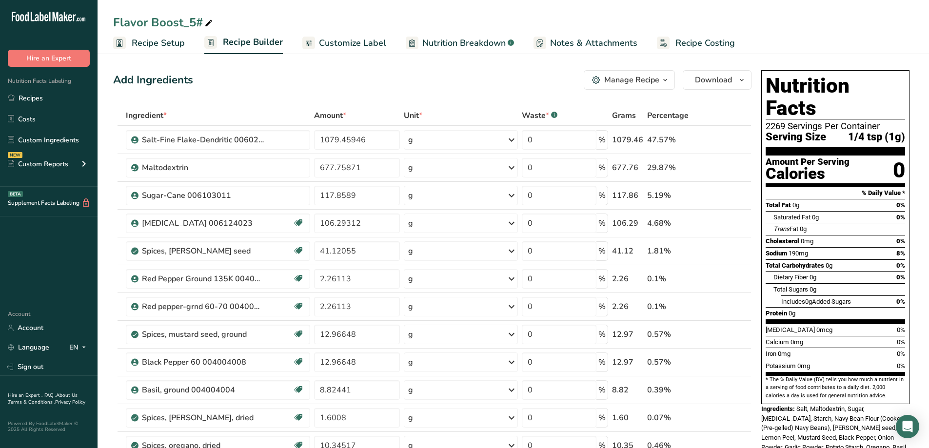
click at [191, 28] on div "Flavor Boost_5#" at bounding box center [163, 23] width 101 height 18
click at [244, 24] on input "Flavor Boost_5#" at bounding box center [513, 23] width 800 height 18
click at [338, 38] on span "Customize Label" at bounding box center [352, 43] width 67 height 13
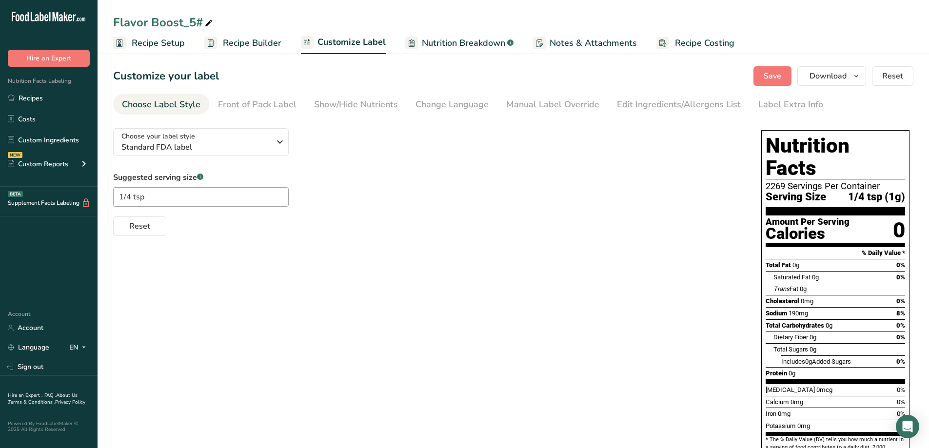
click at [466, 39] on span "Nutrition Breakdown" at bounding box center [463, 43] width 83 height 13
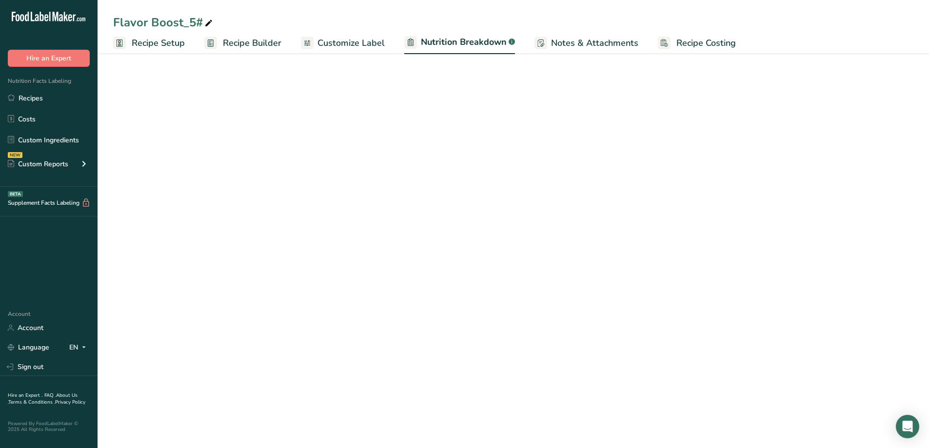
select select "Calories"
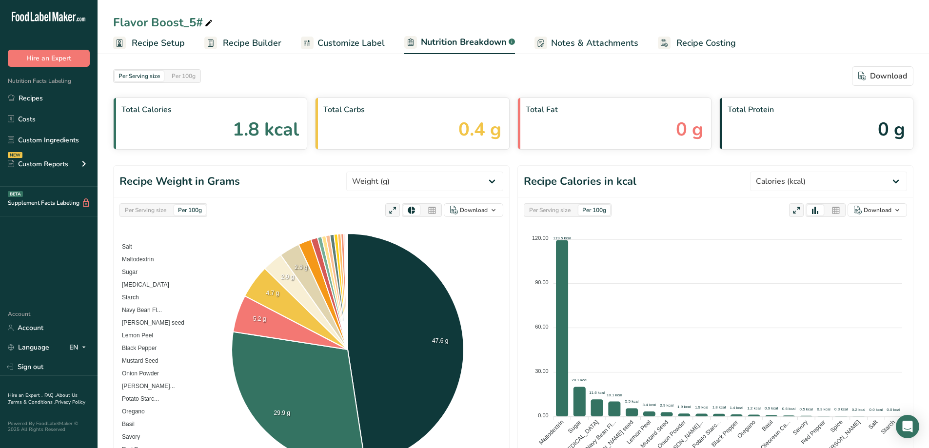
scroll to position [49, 0]
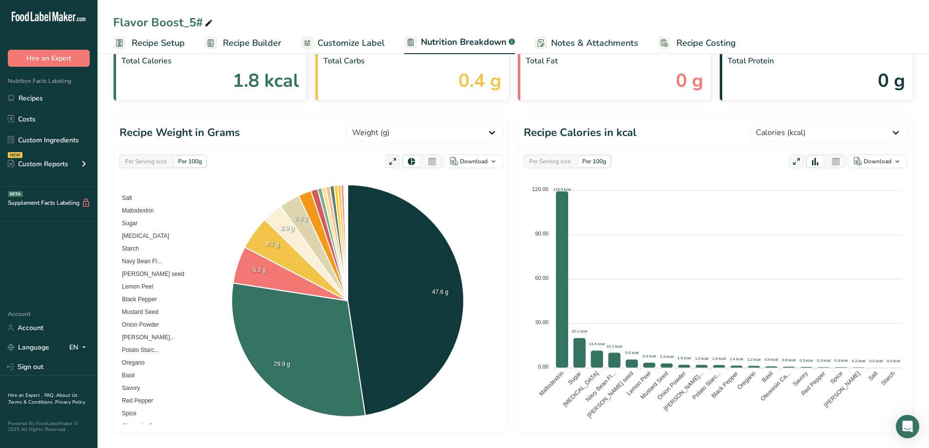
click at [333, 45] on span "Customize Label" at bounding box center [350, 43] width 67 height 13
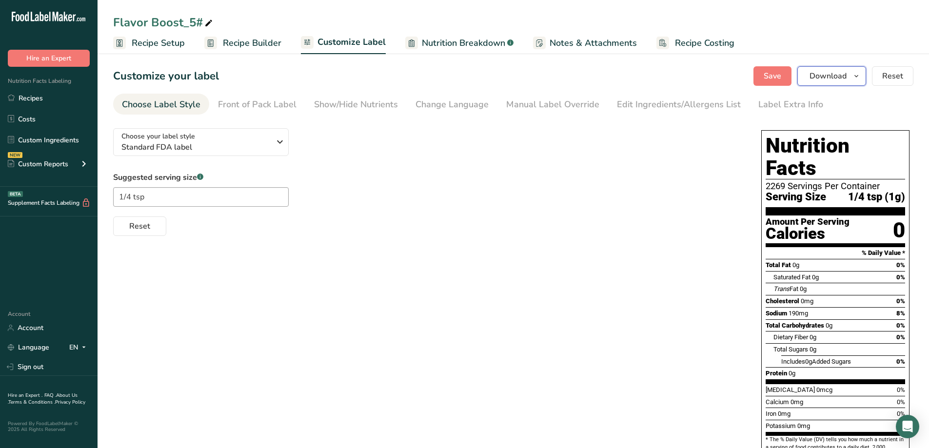
click at [857, 78] on icon "button" at bounding box center [856, 76] width 8 height 12
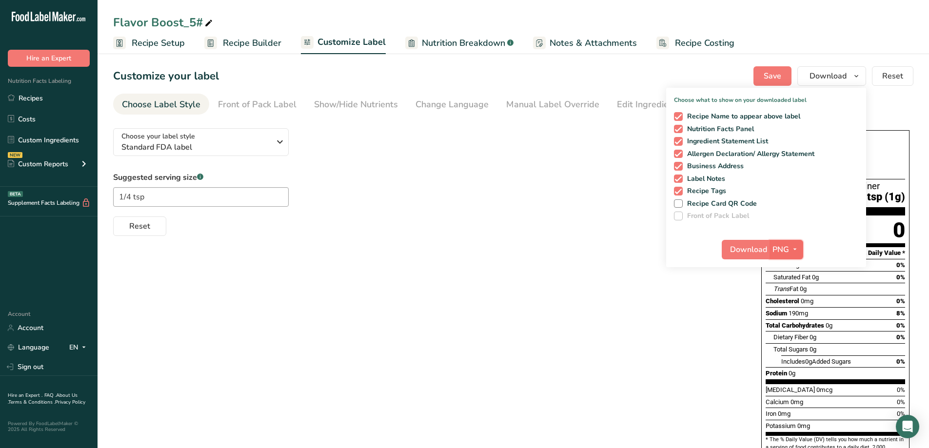
click at [799, 244] on icon "button" at bounding box center [795, 249] width 8 height 12
click at [791, 320] on link "PDF" at bounding box center [787, 318] width 31 height 16
click at [738, 249] on span "Download" at bounding box center [748, 250] width 37 height 12
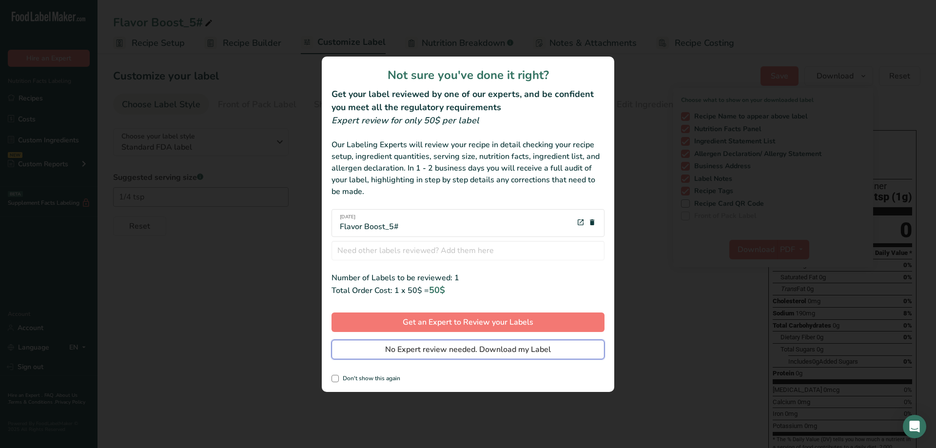
click at [468, 351] on span "No Expert review needed. Download my Label" at bounding box center [468, 350] width 166 height 12
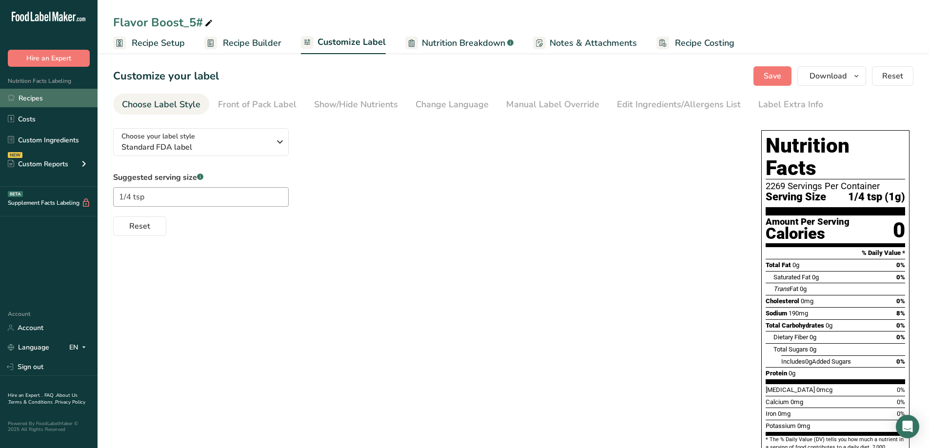
click at [30, 93] on link "Recipes" at bounding box center [48, 98] width 97 height 19
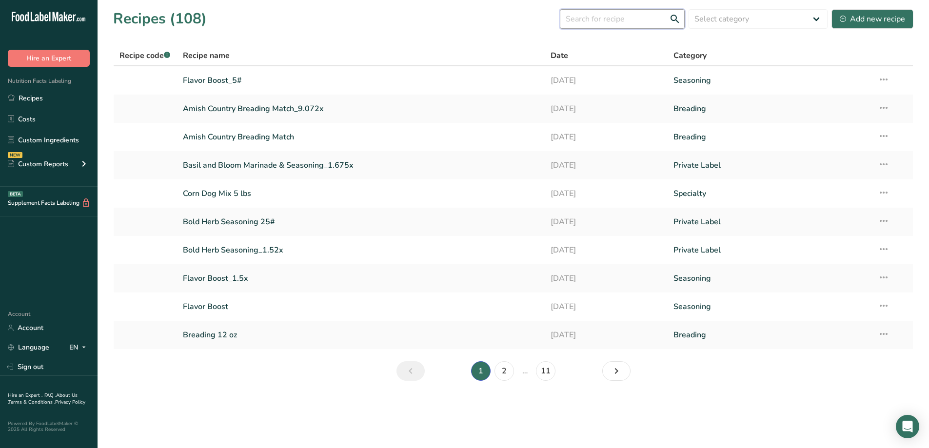
click at [604, 22] on input "text" at bounding box center [622, 18] width 125 height 19
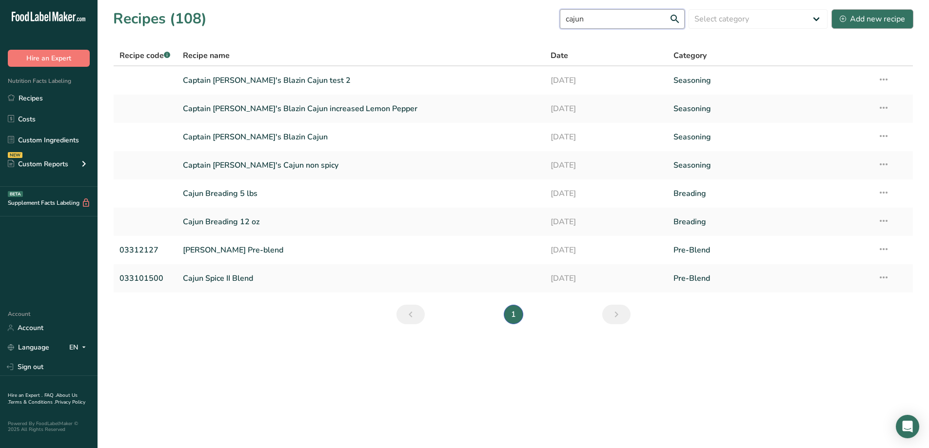
type input "cajun"
click at [862, 13] on div "Add new recipe" at bounding box center [871, 19] width 65 height 12
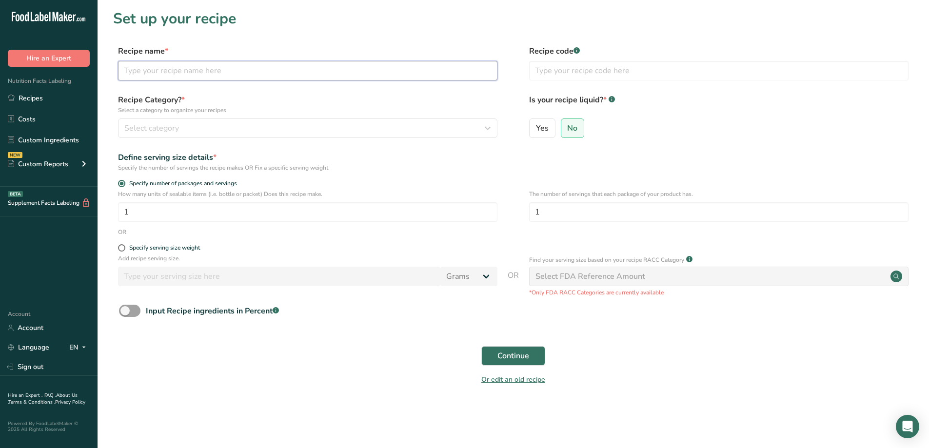
click at [175, 69] on input "text" at bounding box center [307, 70] width 379 height 19
click at [130, 69] on input "military Cajun Fish" at bounding box center [307, 70] width 379 height 19
click at [236, 70] on input "Military Cajun Fish" at bounding box center [307, 70] width 379 height 19
click at [225, 69] on input "Military Cajun Fish Enhance cajun 60%" at bounding box center [307, 70] width 379 height 19
click at [175, 73] on input "Military Cajun Fish Enhance Cajun 60%" at bounding box center [307, 70] width 379 height 19
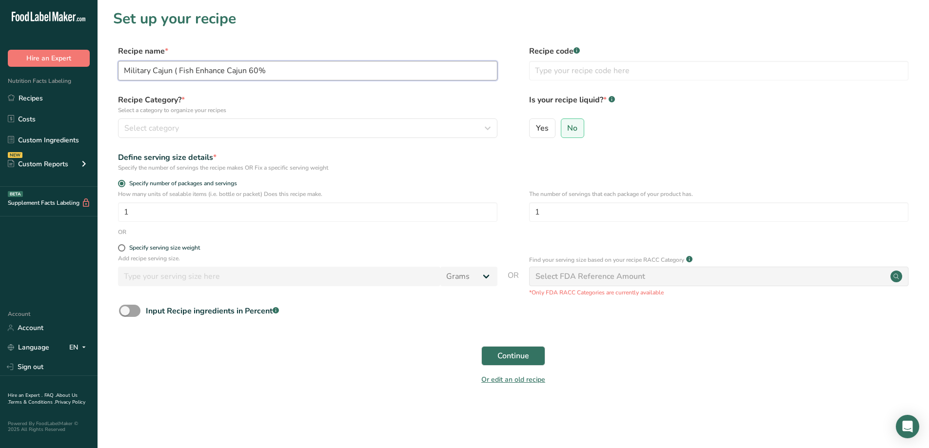
click at [288, 62] on input "Military Cajun ( Fish Enhance Cajun 60%" at bounding box center [307, 70] width 379 height 19
type input "Military Cajun ( Fish Enhance Cajun 60% )"
click at [326, 248] on label "Specify serving size weight" at bounding box center [307, 247] width 379 height 7
click at [124, 248] on input "Specify serving size weight" at bounding box center [121, 248] width 6 height 6
radio input "true"
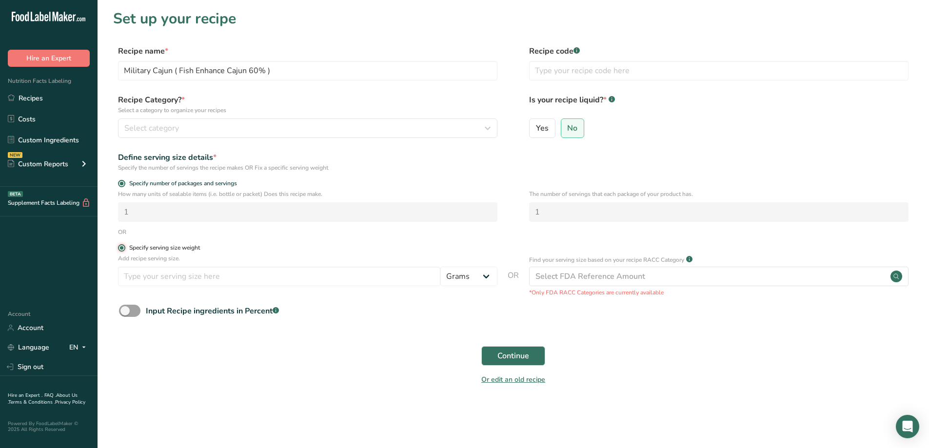
radio input "false"
click at [282, 273] on input "number" at bounding box center [279, 276] width 322 height 19
click at [487, 358] on button "Continue" at bounding box center [513, 355] width 64 height 19
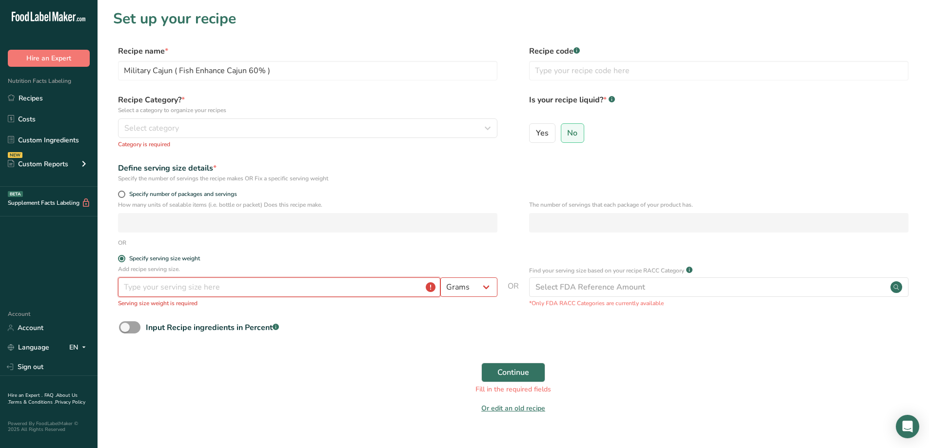
click at [258, 284] on input "number" at bounding box center [279, 286] width 322 height 19
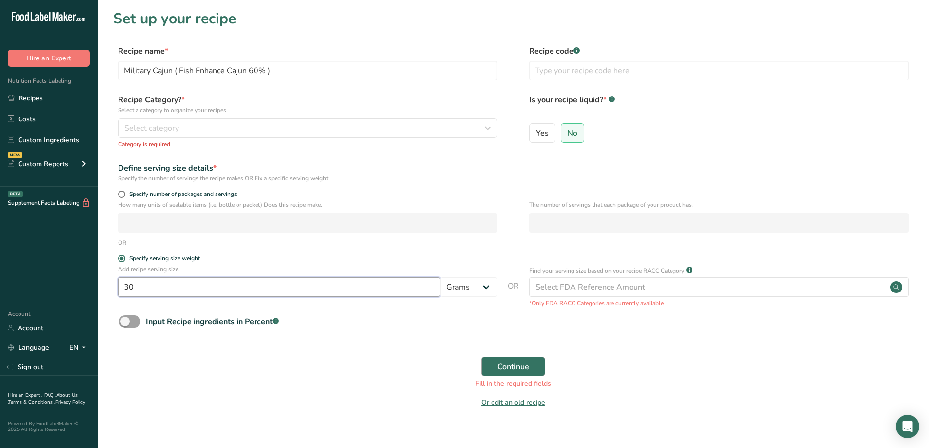
type input "30"
click at [523, 369] on span "Continue" at bounding box center [513, 367] width 32 height 12
click at [510, 372] on span "Continue" at bounding box center [513, 367] width 32 height 12
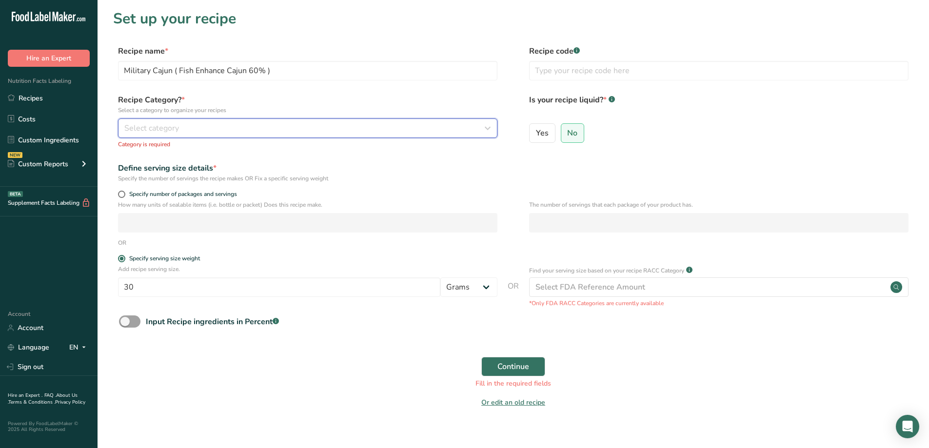
click at [195, 129] on div "Select category" at bounding box center [304, 128] width 361 height 12
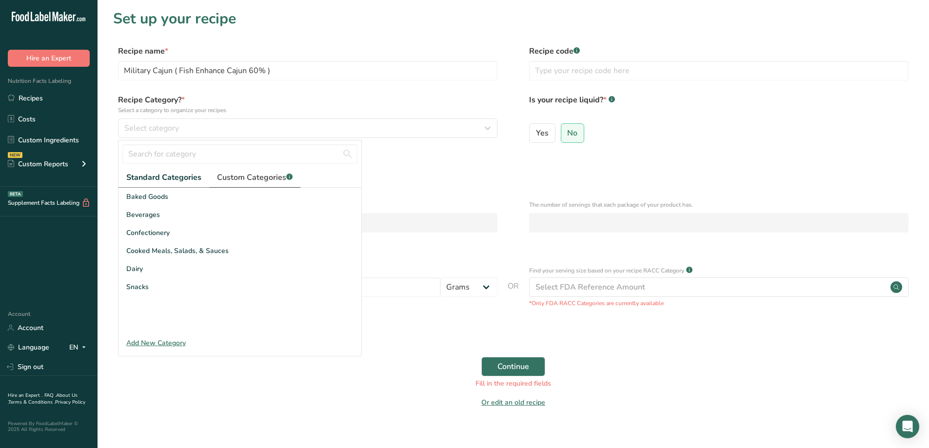
click at [248, 179] on span "Custom Categories .a-a{fill:#347362;}.b-a{fill:#fff;}" at bounding box center [255, 178] width 76 height 12
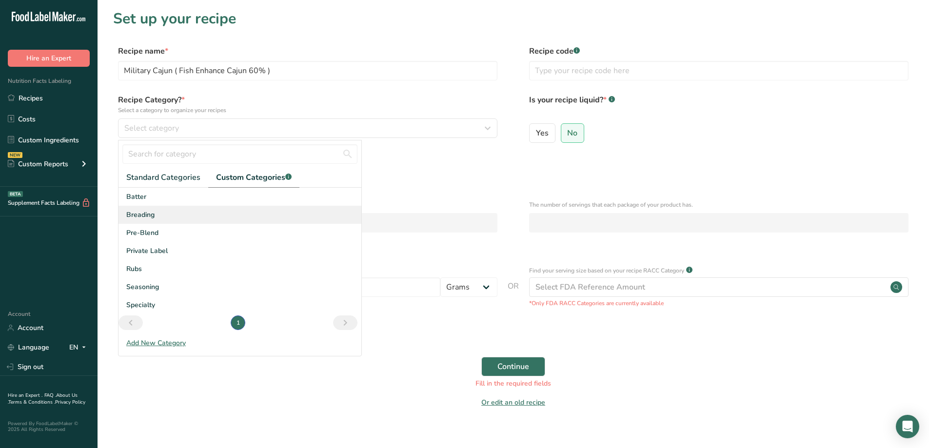
click at [174, 215] on div "Breading" at bounding box center [239, 215] width 243 height 18
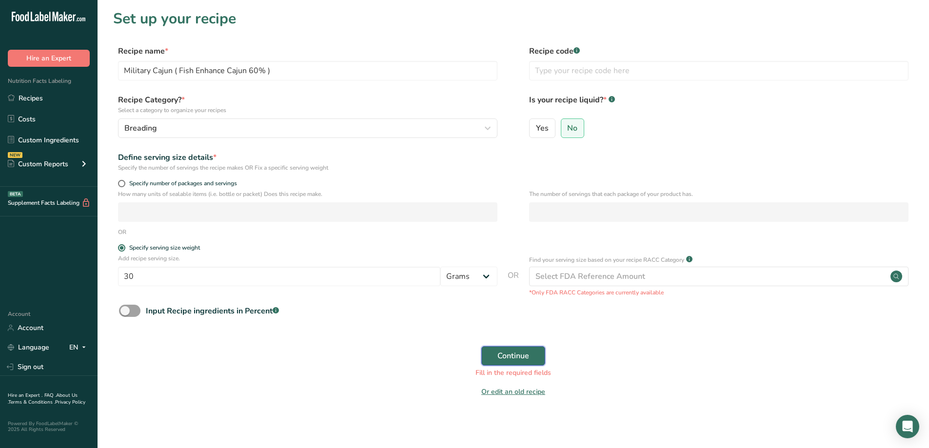
click at [502, 354] on span "Continue" at bounding box center [513, 356] width 32 height 12
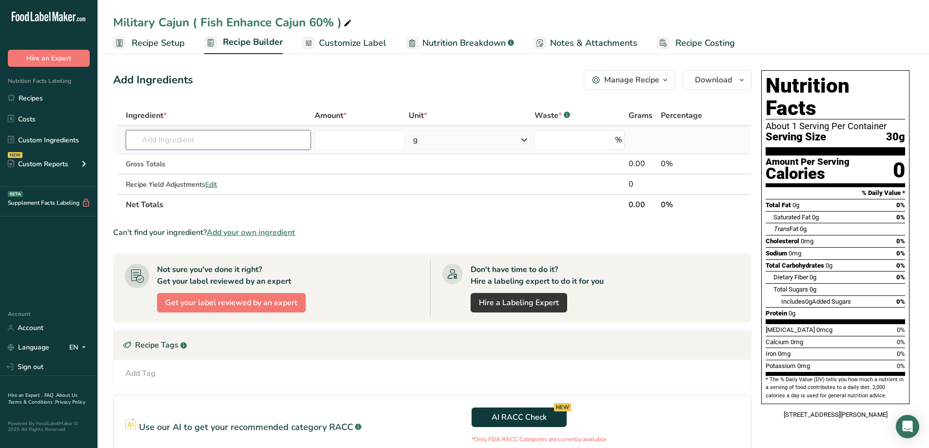
click at [237, 136] on input "text" at bounding box center [218, 139] width 185 height 19
click at [185, 139] on input "text" at bounding box center [218, 139] width 185 height 19
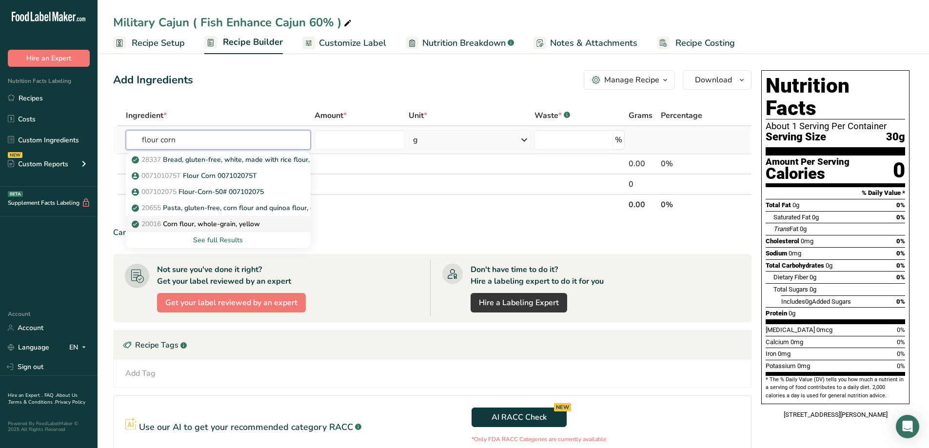
type input "flour corn"
click at [259, 223] on p "20016 Corn flour, whole-grain, yellow" at bounding box center [197, 224] width 126 height 10
type input "Corn flour, whole-grain, yellow"
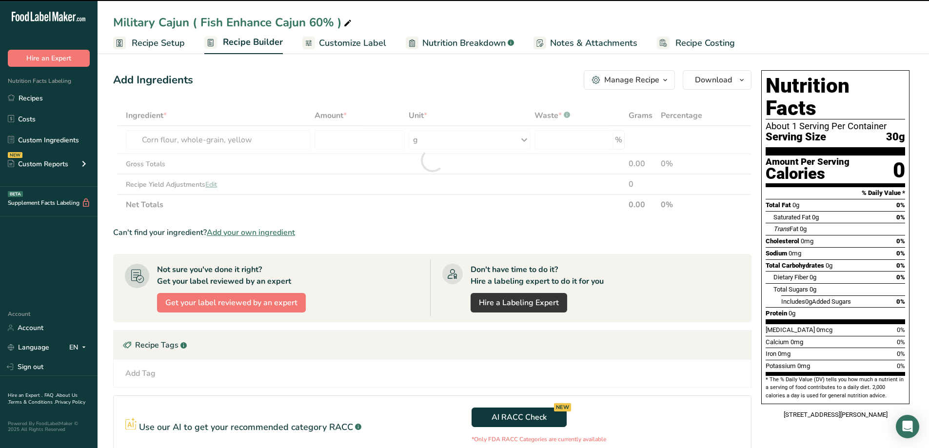
type input "0"
